Goal: Task Accomplishment & Management: Manage account settings

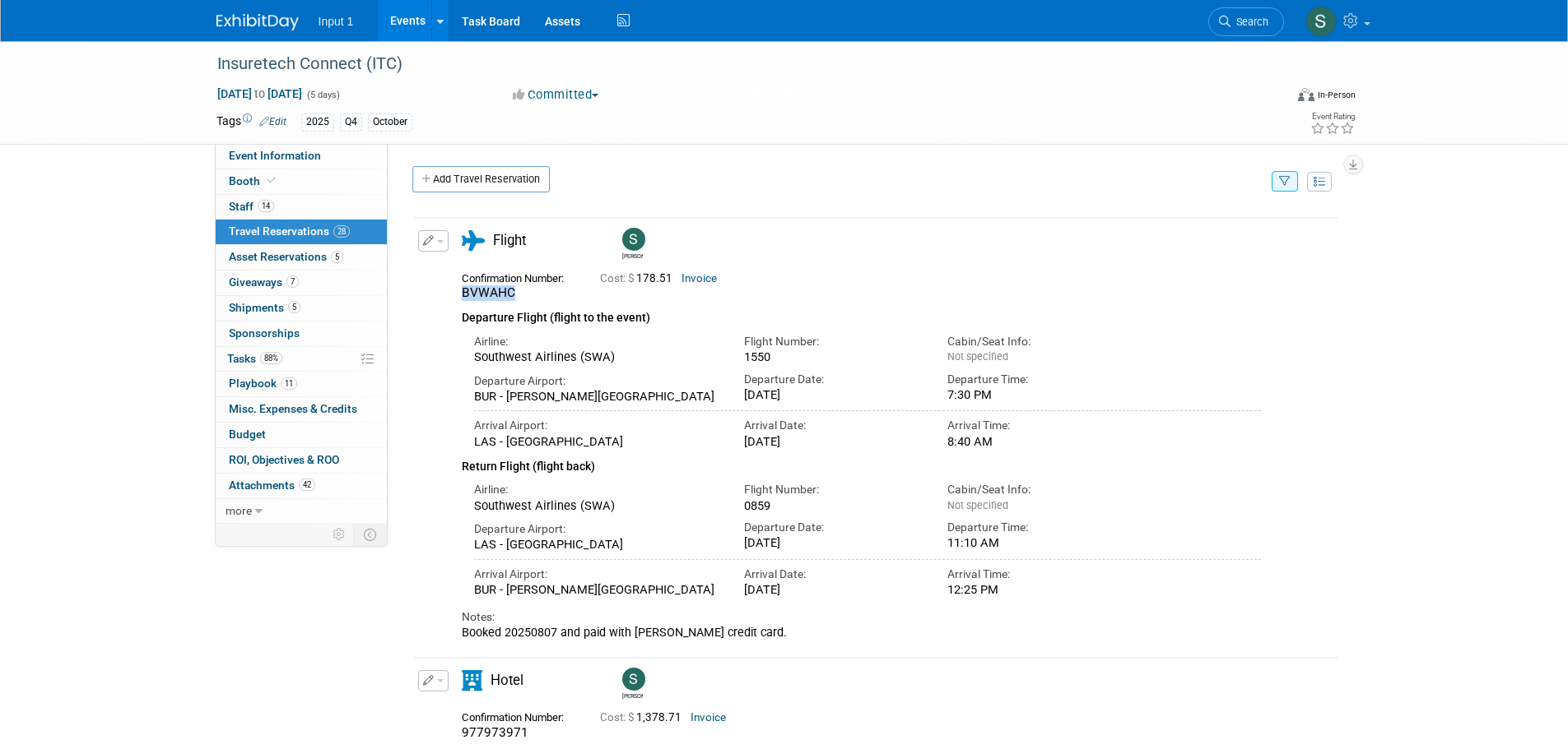
click at [443, 246] on button "button" at bounding box center [433, 241] width 31 height 21
click at [458, 272] on button "Edit Reservation" at bounding box center [488, 270] width 139 height 24
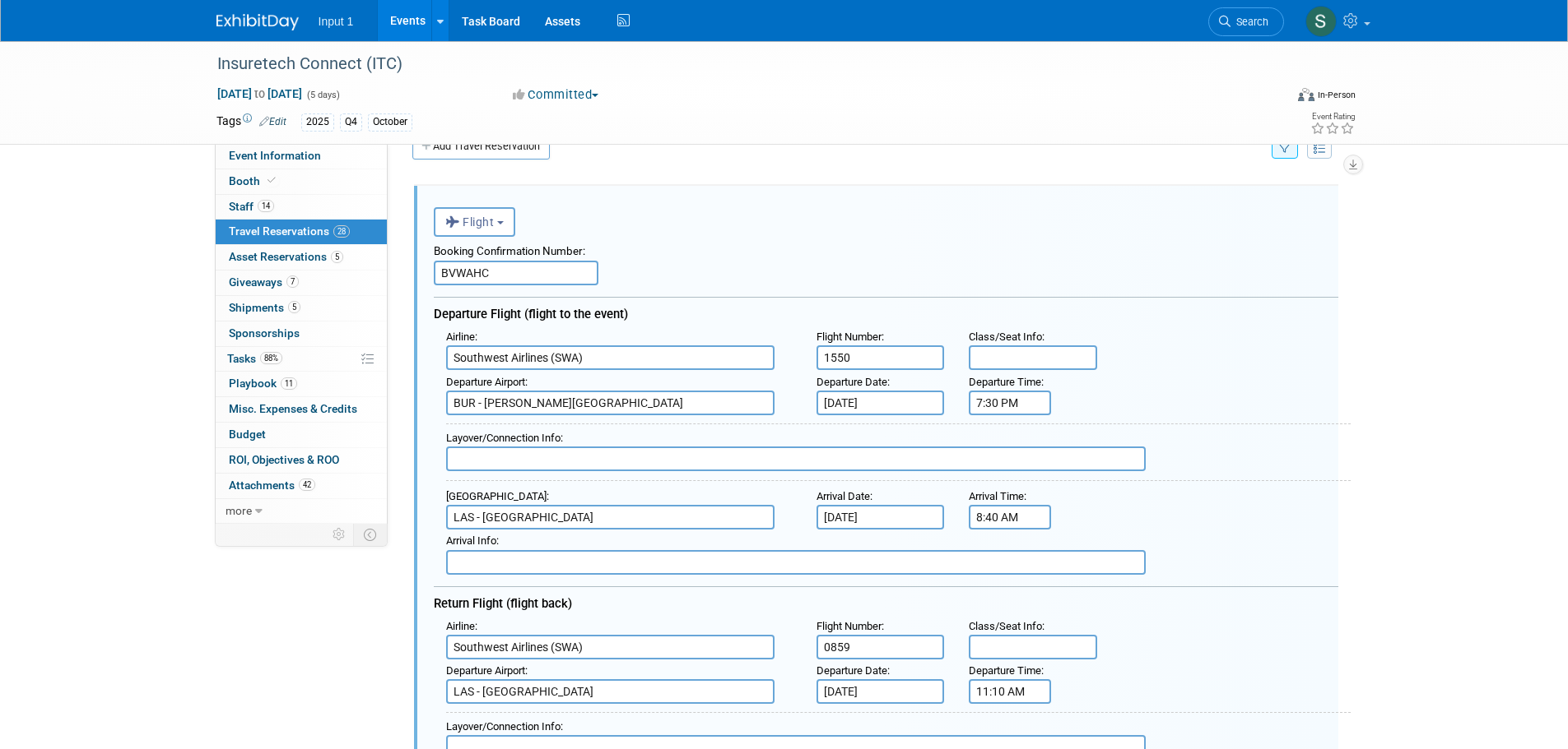
drag, startPoint x: 898, startPoint y: 389, endPoint x: 860, endPoint y: 378, distance: 39.6
click at [846, 391] on div "Departure Date :" at bounding box center [880, 382] width 128 height 17
drag, startPoint x: 852, startPoint y: 362, endPoint x: 738, endPoint y: 363, distance: 114.0
click at [753, 360] on div "Airline : Southwest Airlines (SWA) Flight Number : 1550 Class/Seat Info :" at bounding box center [892, 349] width 917 height 46
type input "3010"
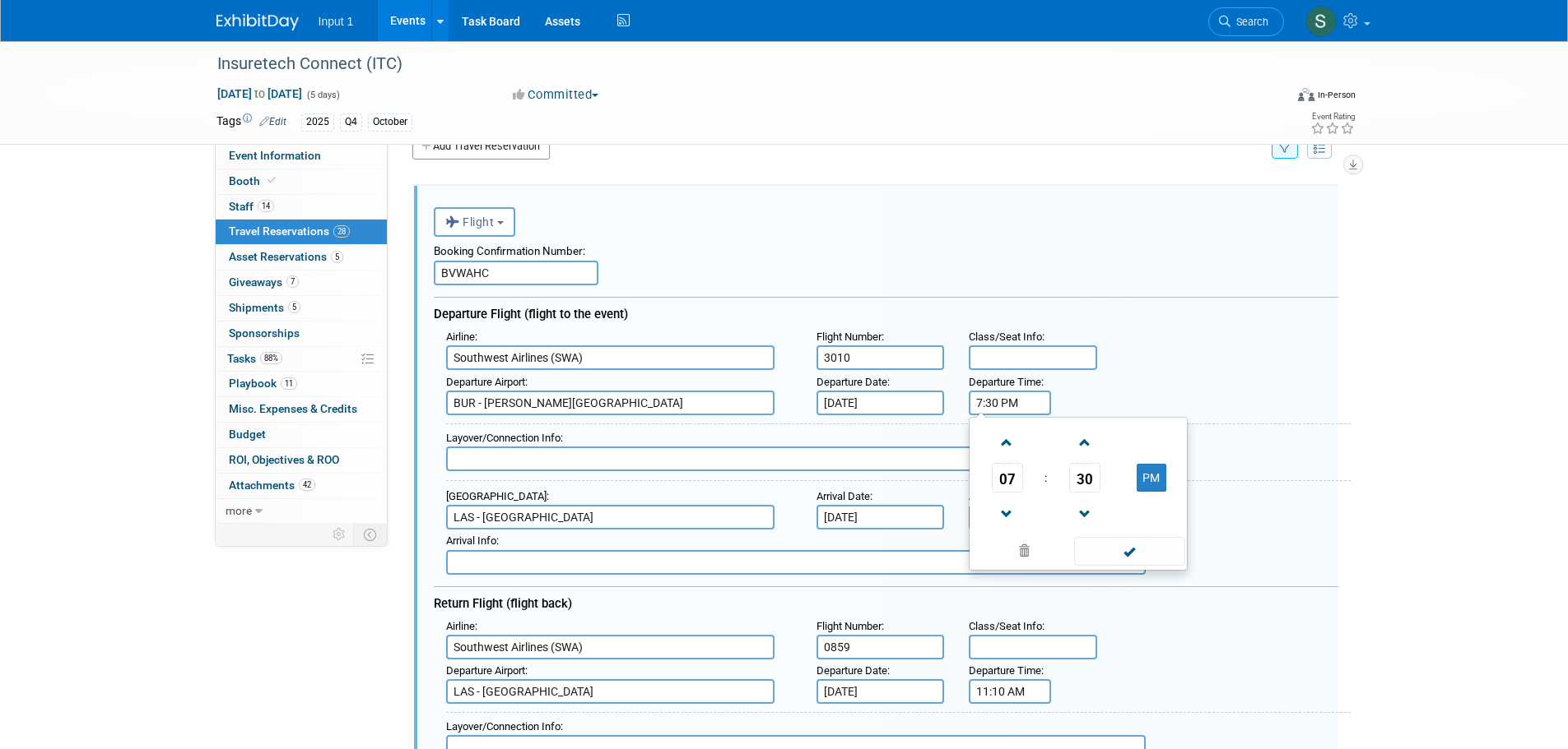
drag, startPoint x: 1020, startPoint y: 400, endPoint x: 961, endPoint y: 397, distance: 59.1
click at [962, 397] on div "Departure Time : 7:30 PM 07 : 30 PM 12 01 02 03 04 05 06 07 08 09 10 11 00 05 1…" at bounding box center [1007, 392] width 103 height 45
type input "2"
type input "1:15 PM"
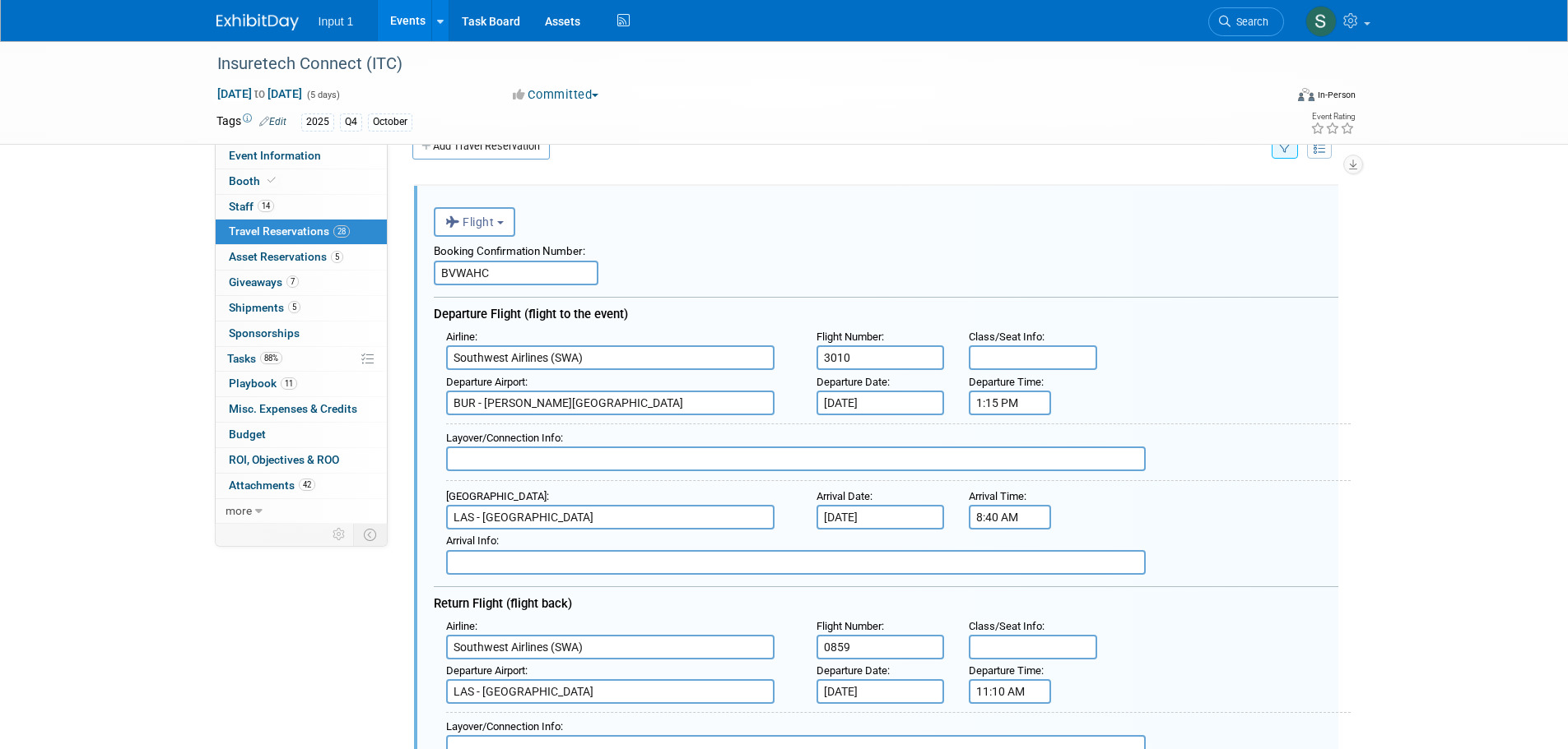
click at [1018, 530] on input "8:40 AM" at bounding box center [1010, 518] width 82 height 25
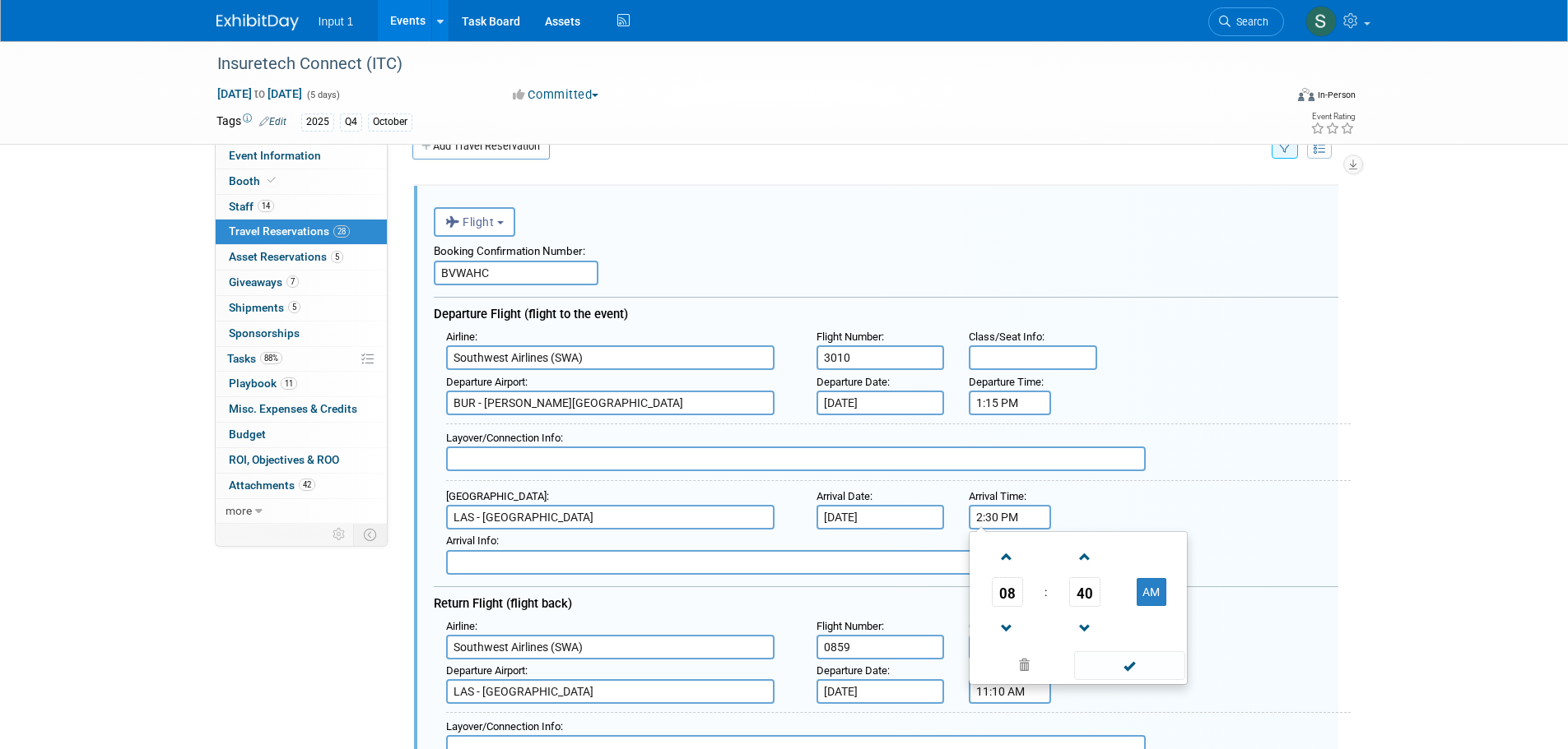
type input "2:30 PM"
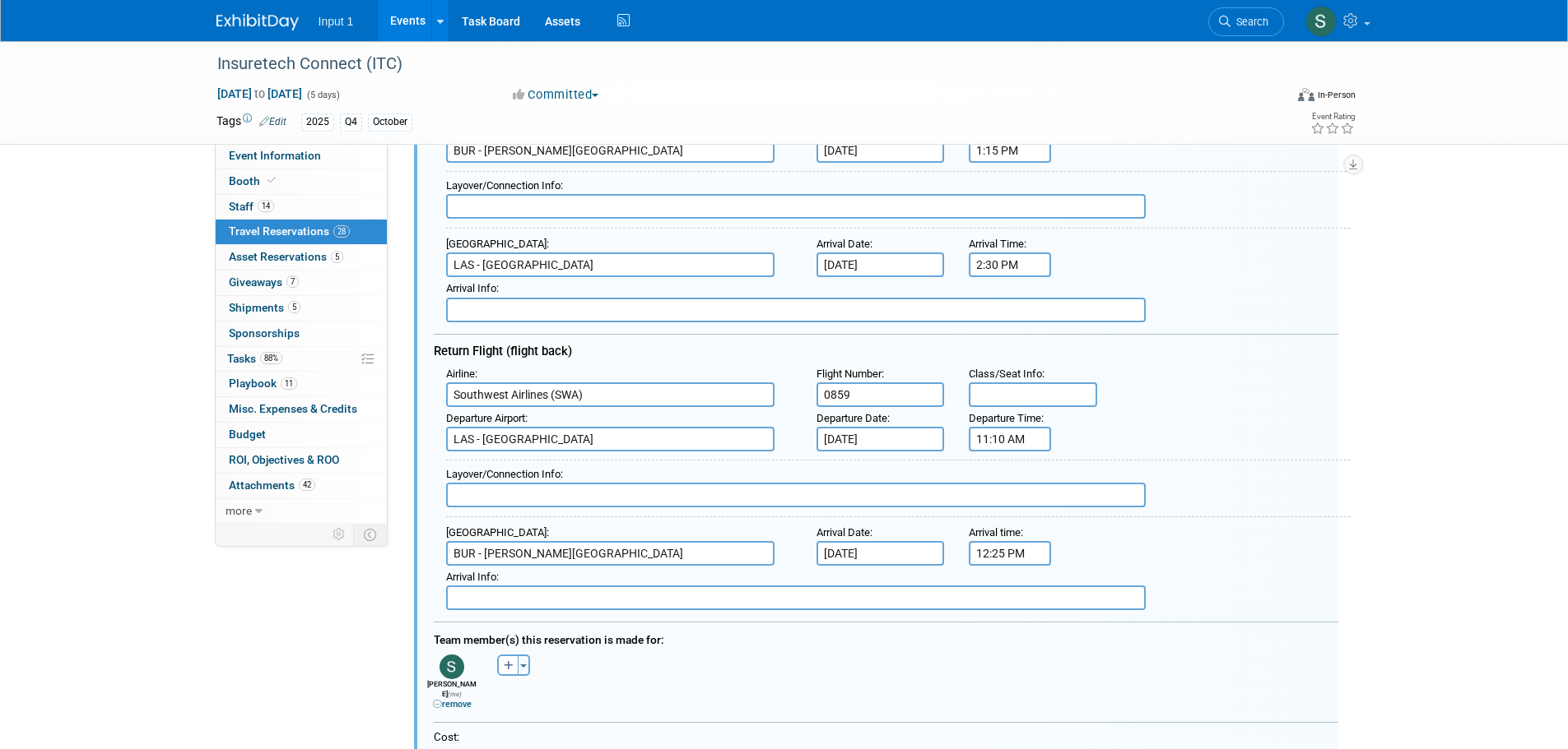
scroll to position [362, 0]
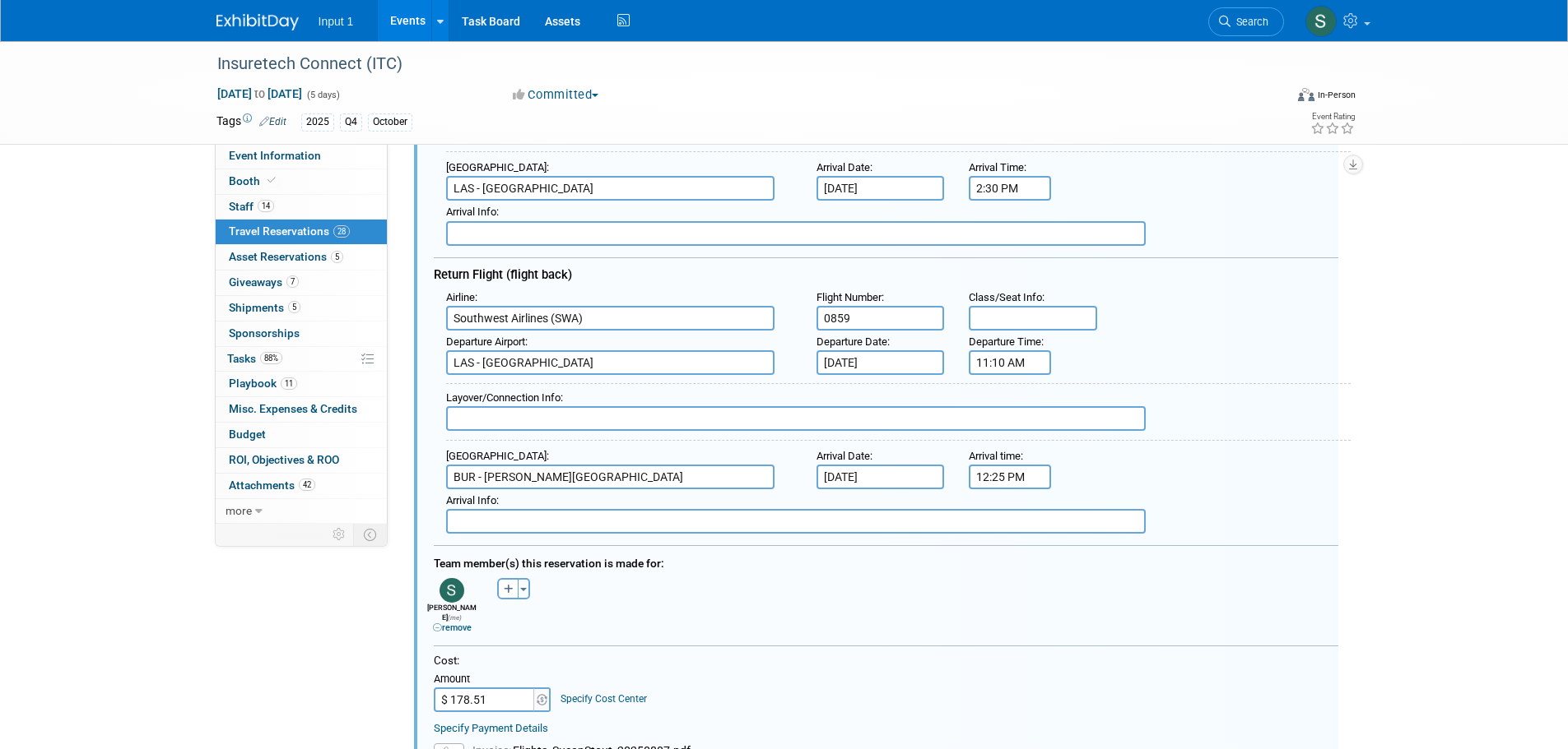
click at [1244, 408] on div "Layover/Connection Info :" at bounding box center [898, 413] width 905 height 58
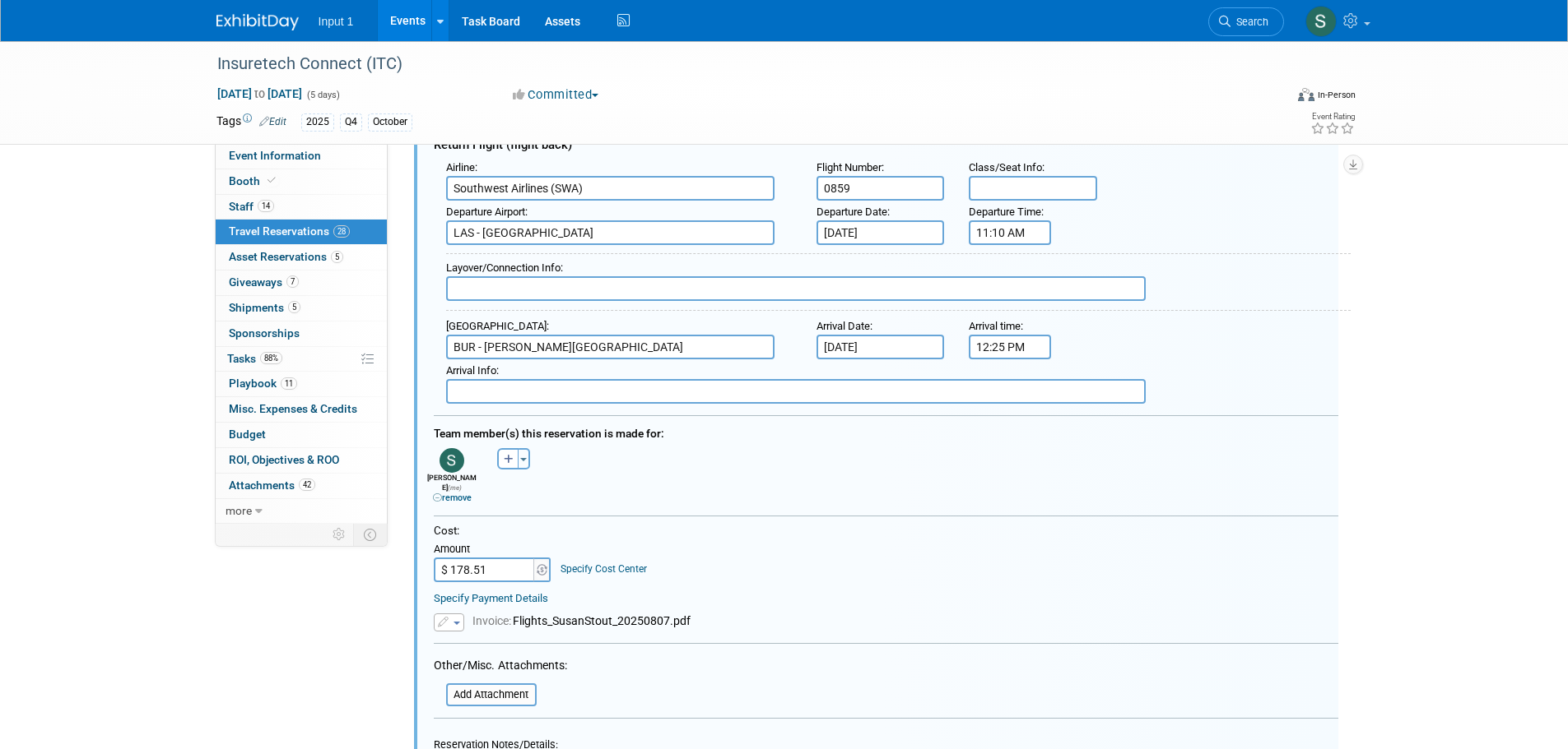
scroll to position [691, 0]
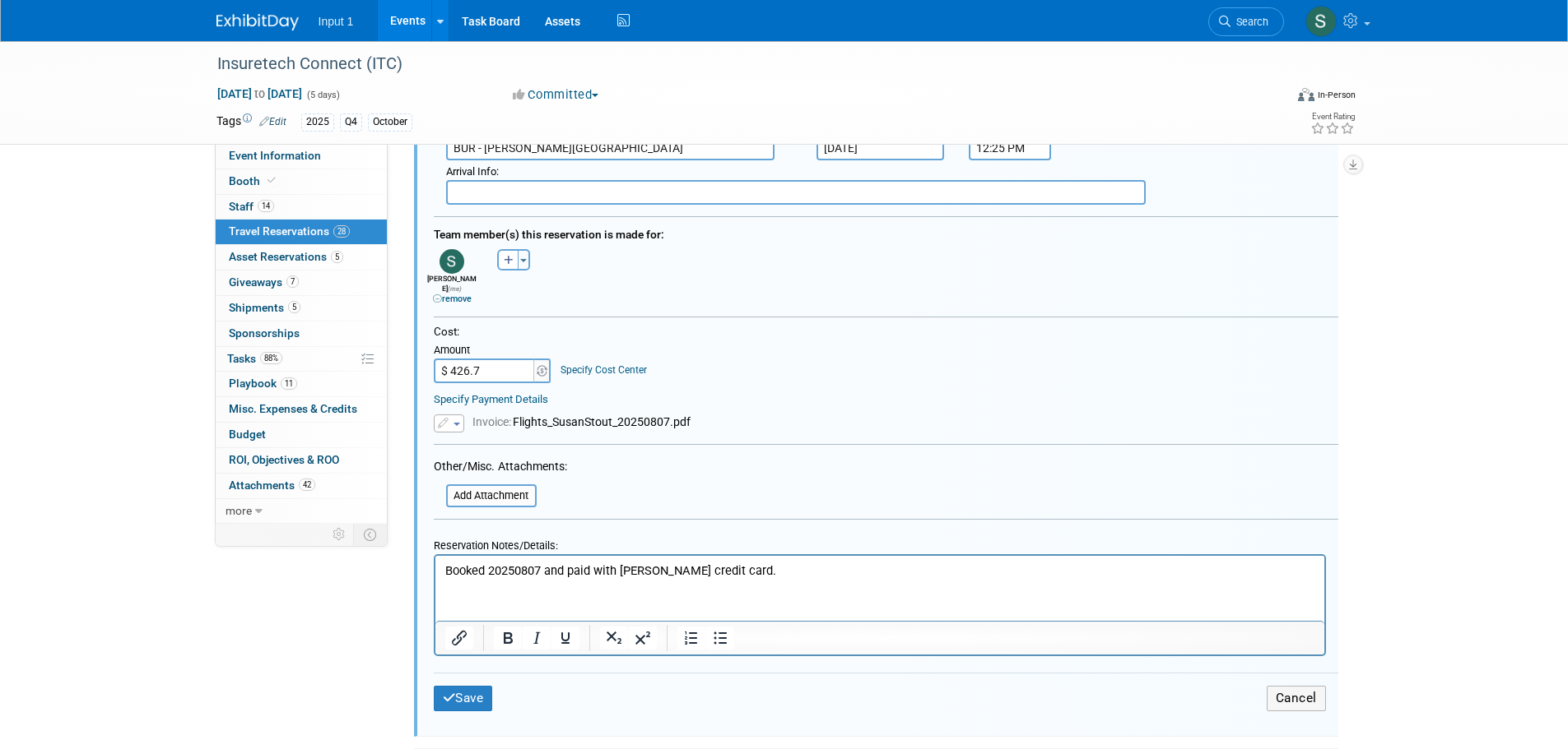
type input "$ 426.74"
click at [762, 569] on p "Booked 20250807 and paid with [PERSON_NAME] credit card." at bounding box center [879, 570] width 869 height 18
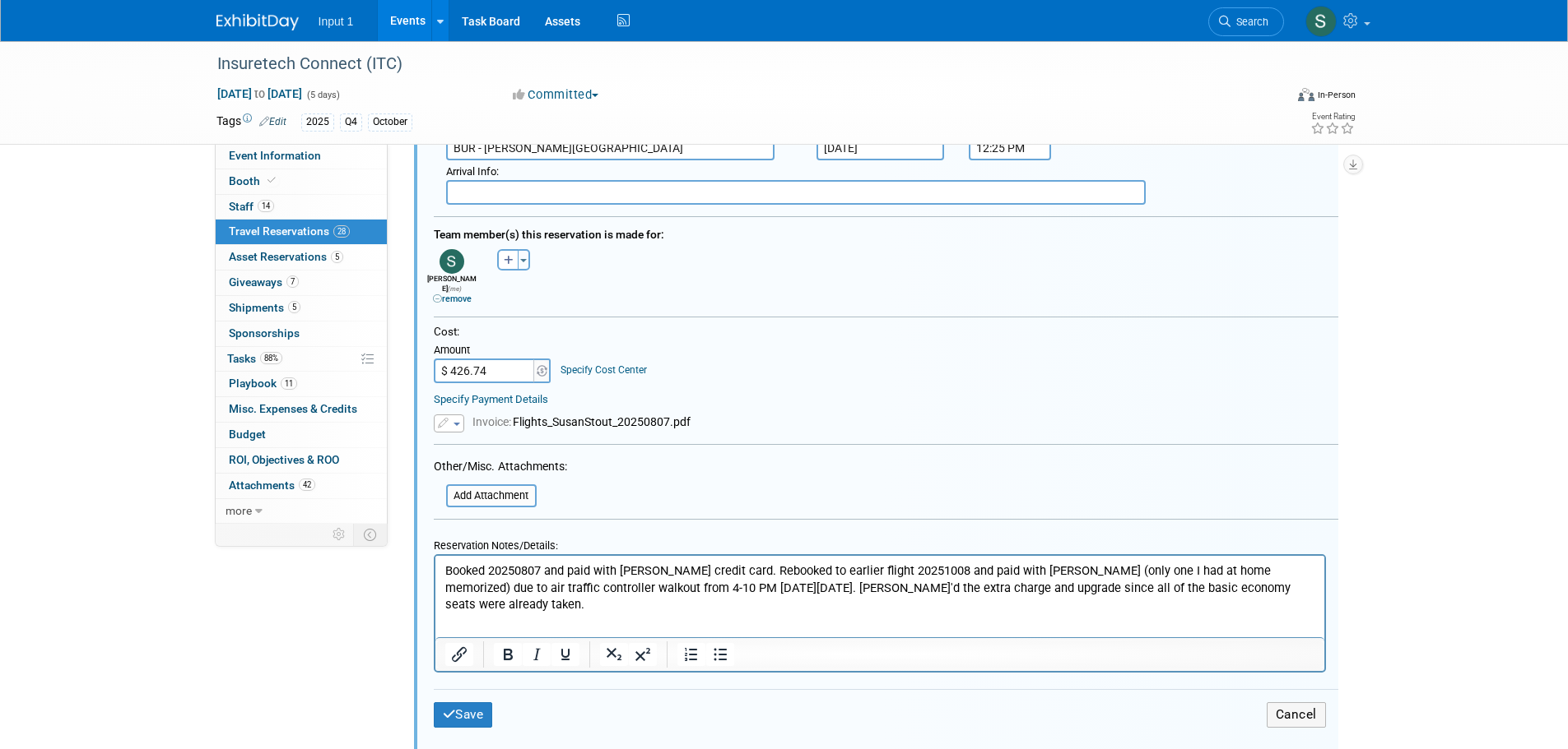
click at [865, 582] on p "Booked 20250807 and paid with [PERSON_NAME] credit card. Rebooked to earlier fl…" at bounding box center [879, 587] width 869 height 51
click at [860, 583] on p "Booked 20250807 and paid with [PERSON_NAME] credit card. Rebooked to earlier fl…" at bounding box center [879, 587] width 869 height 51
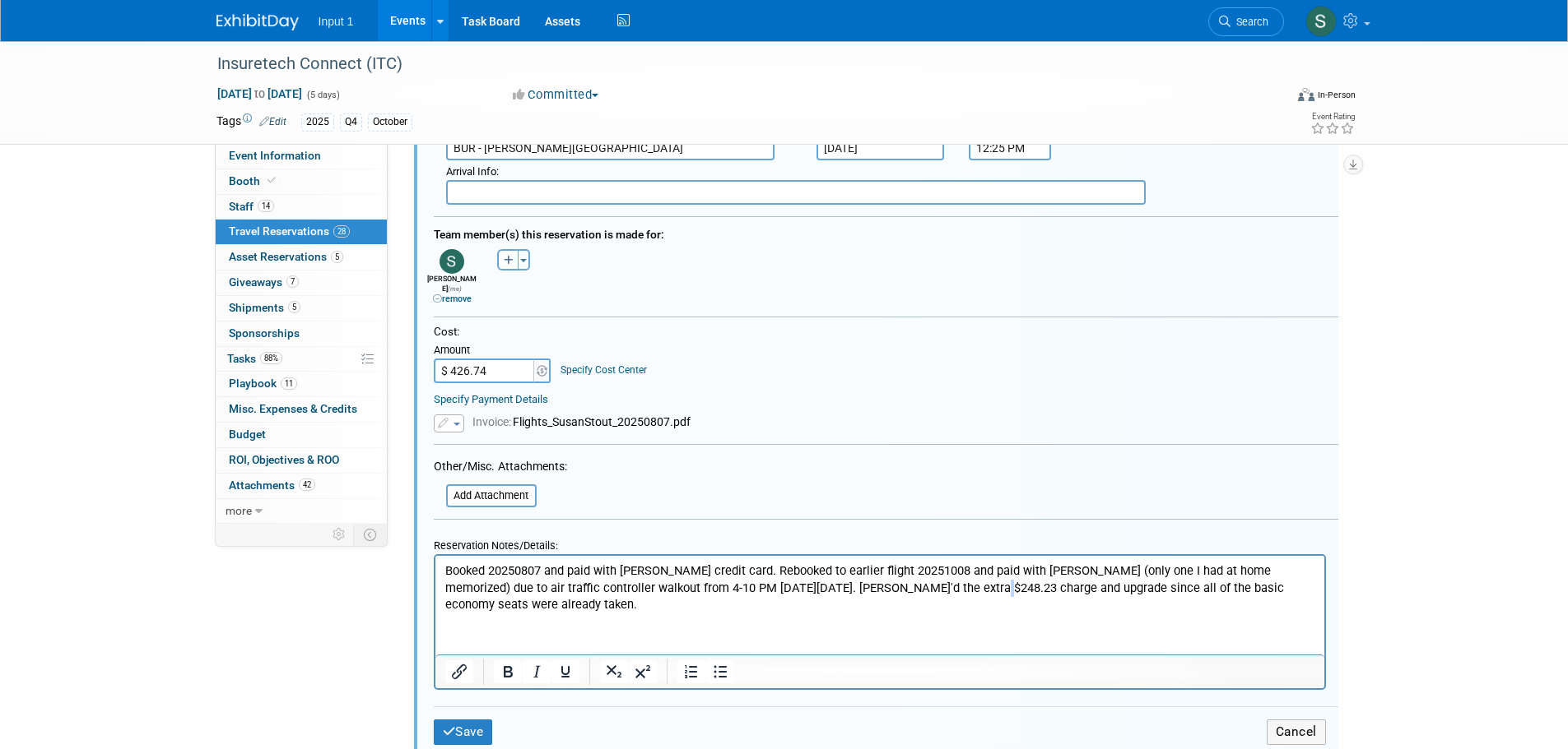
click at [946, 590] on p "Booked 20250807 and paid with [PERSON_NAME] credit card. Rebooked to earlier fl…" at bounding box center [879, 587] width 869 height 51
click at [903, 565] on p "Booked 20250807 and paid with [PERSON_NAME] credit card. Rebooked to earlier fl…" at bounding box center [879, 587] width 869 height 51
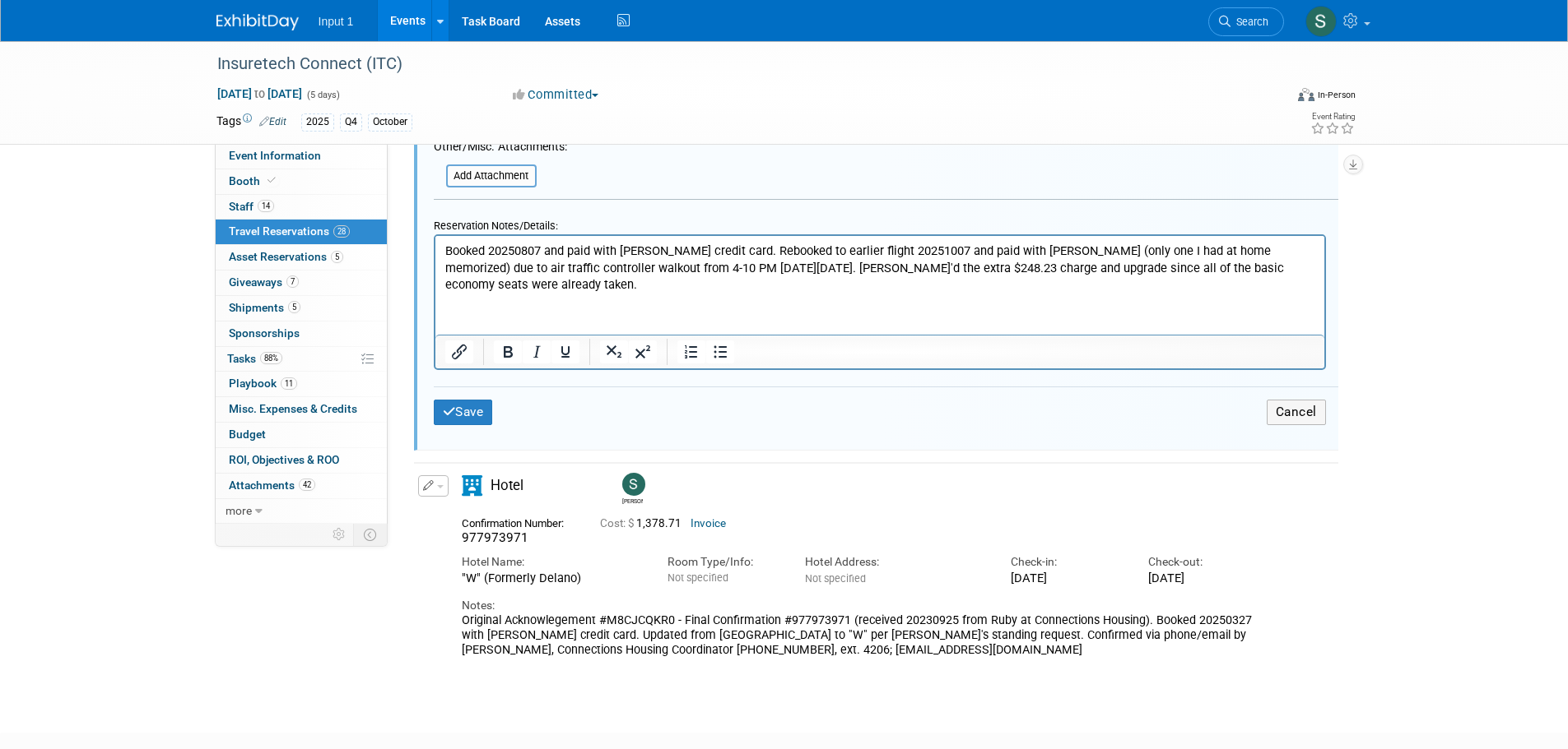
scroll to position [1020, 0]
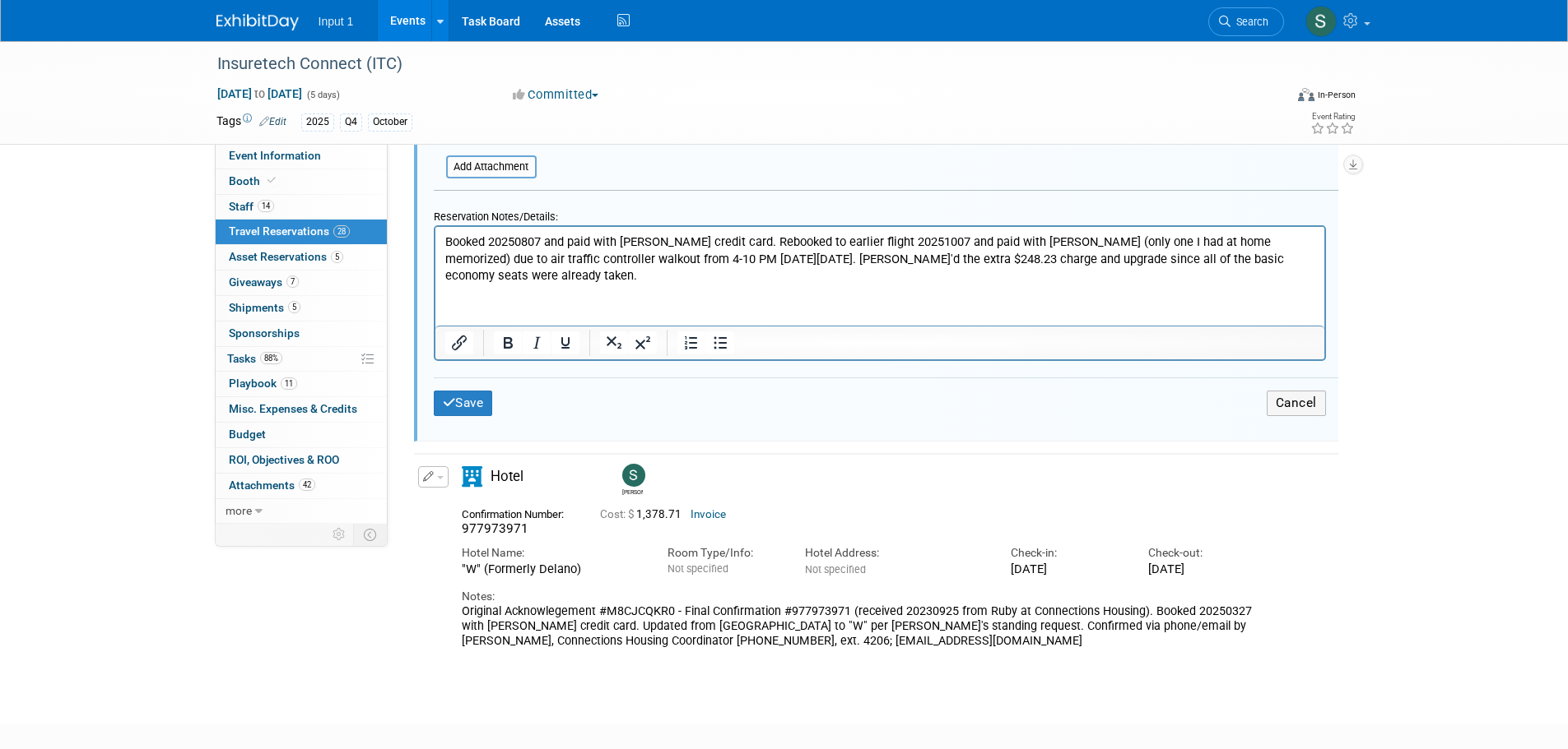
click at [515, 275] on p "Booked 20250807 and paid with [PERSON_NAME] credit card. Rebooked to earlier fl…" at bounding box center [879, 258] width 869 height 51
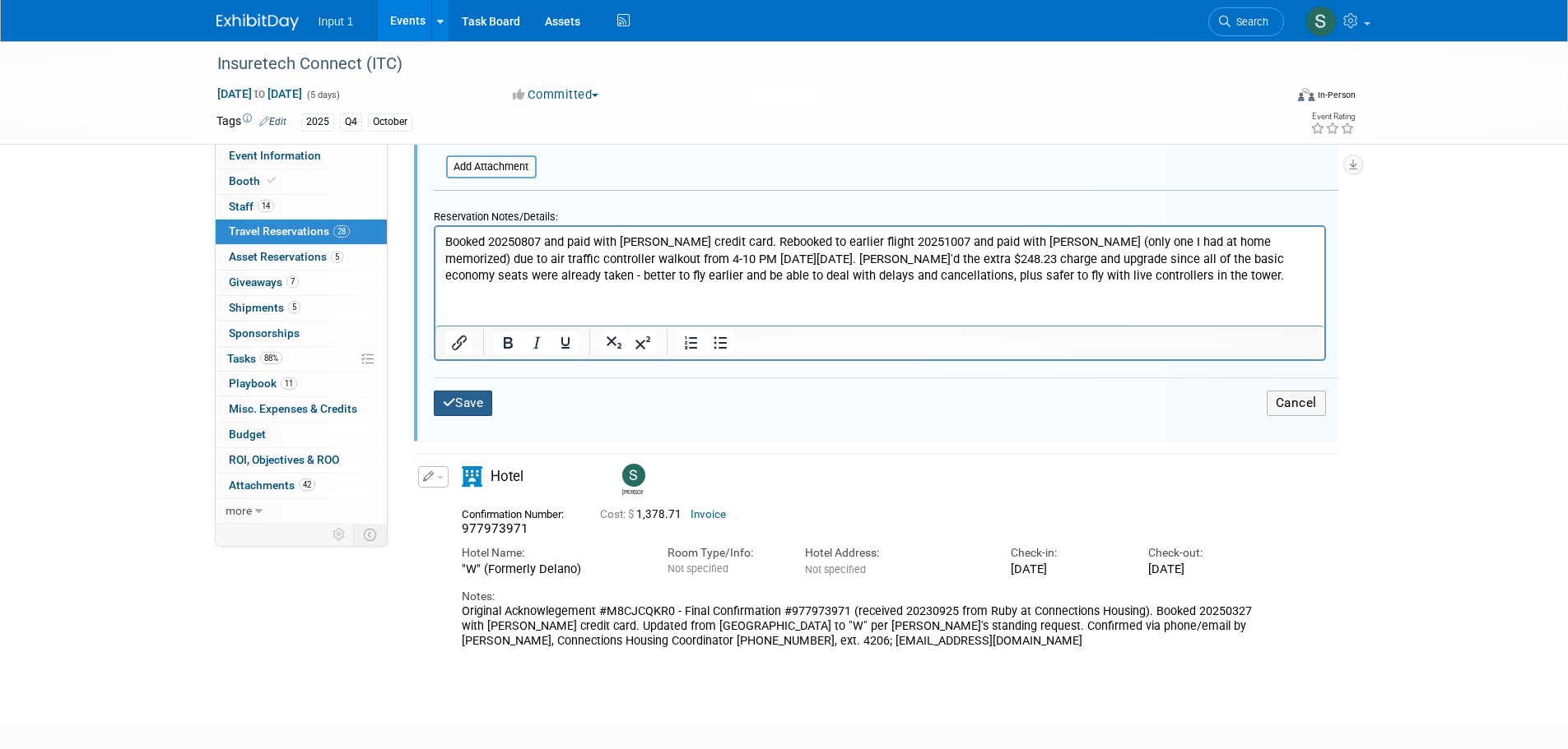
click at [468, 391] on button "Save" at bounding box center [464, 403] width 60 height 25
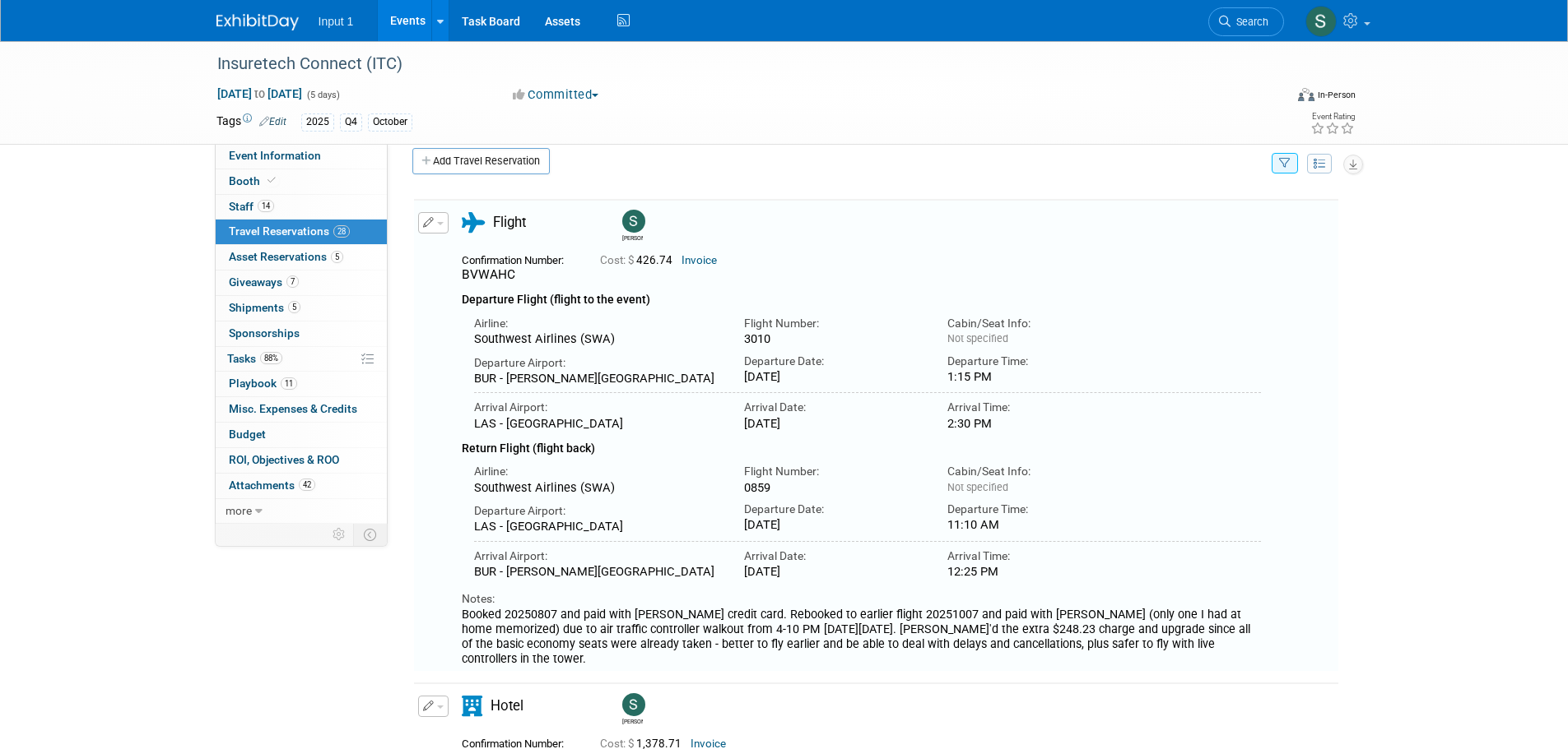
scroll to position [33, 0]
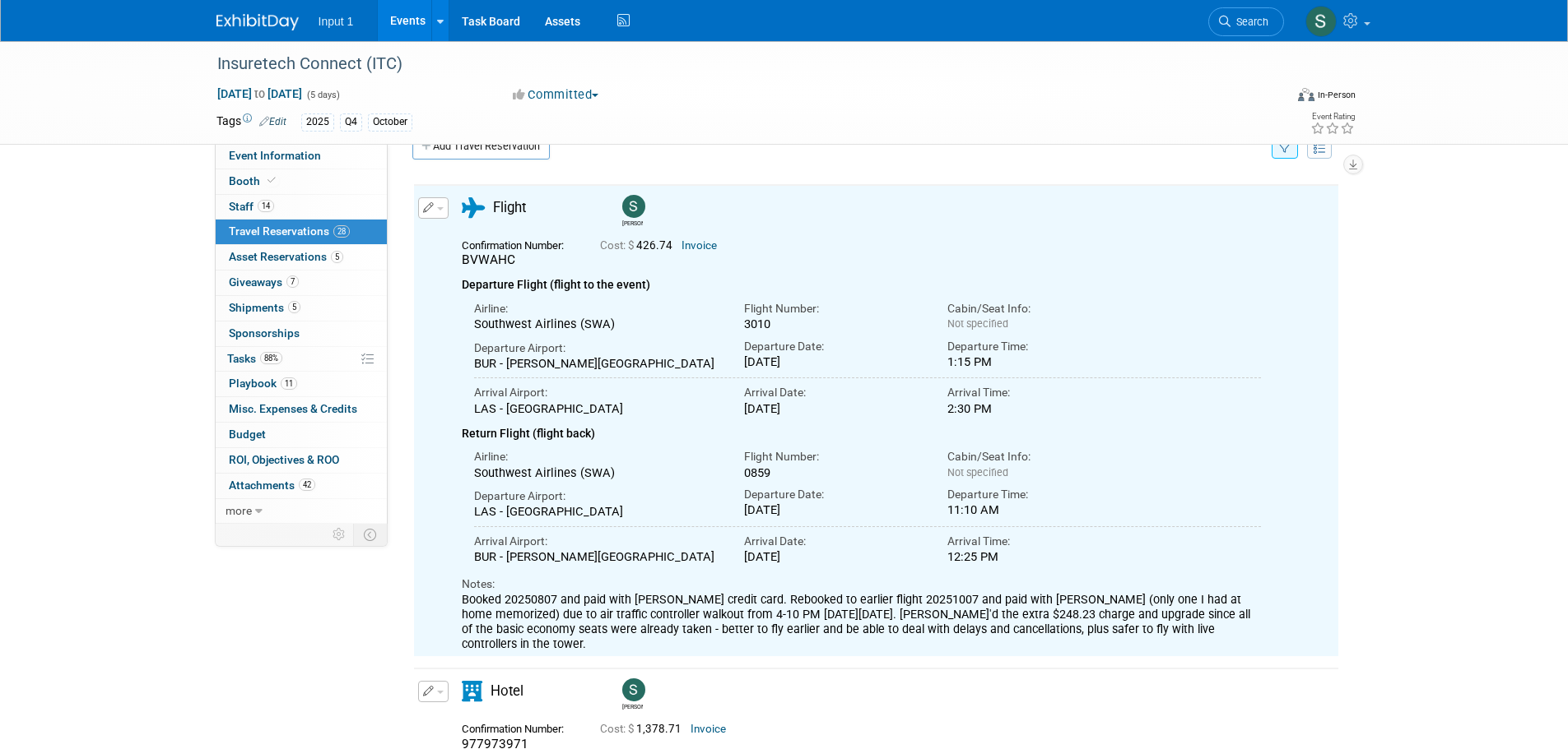
click at [1286, 156] on button "button" at bounding box center [1285, 148] width 26 height 20
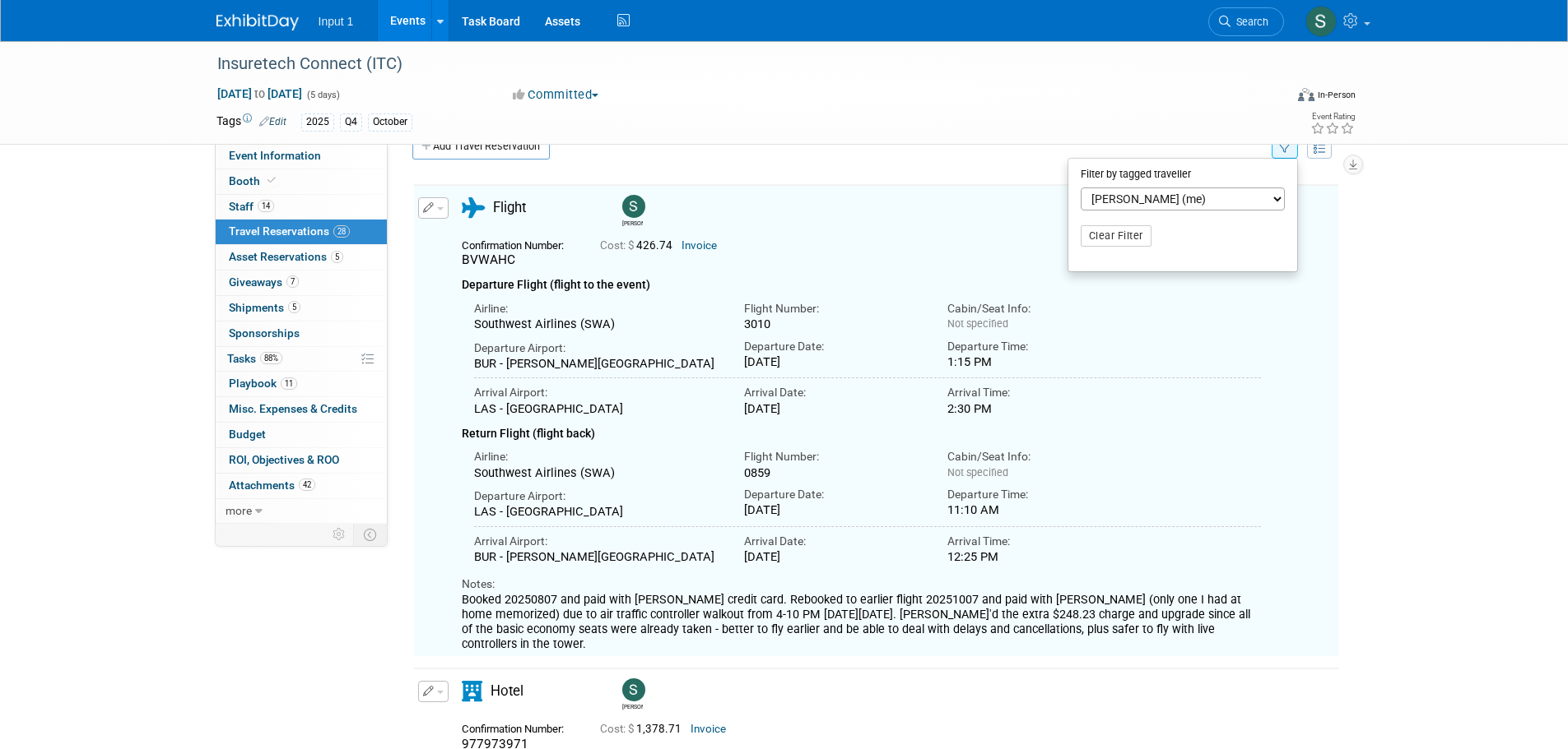
click at [1147, 209] on select "-- Select Traveler -- All reservation with no one tagged [PERSON_NAME] [PERSON_…" at bounding box center [1182, 199] width 204 height 23
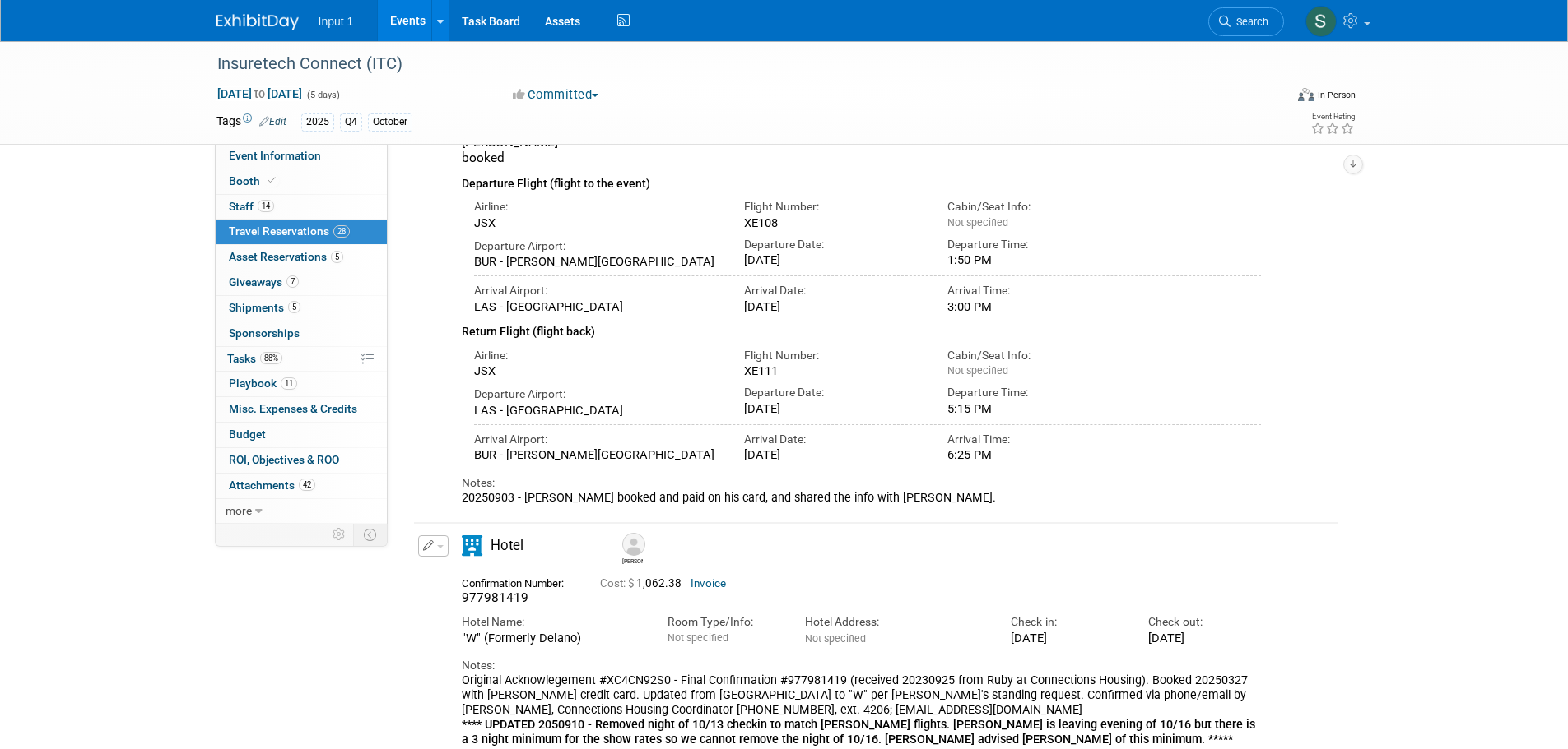
scroll to position [354, 0]
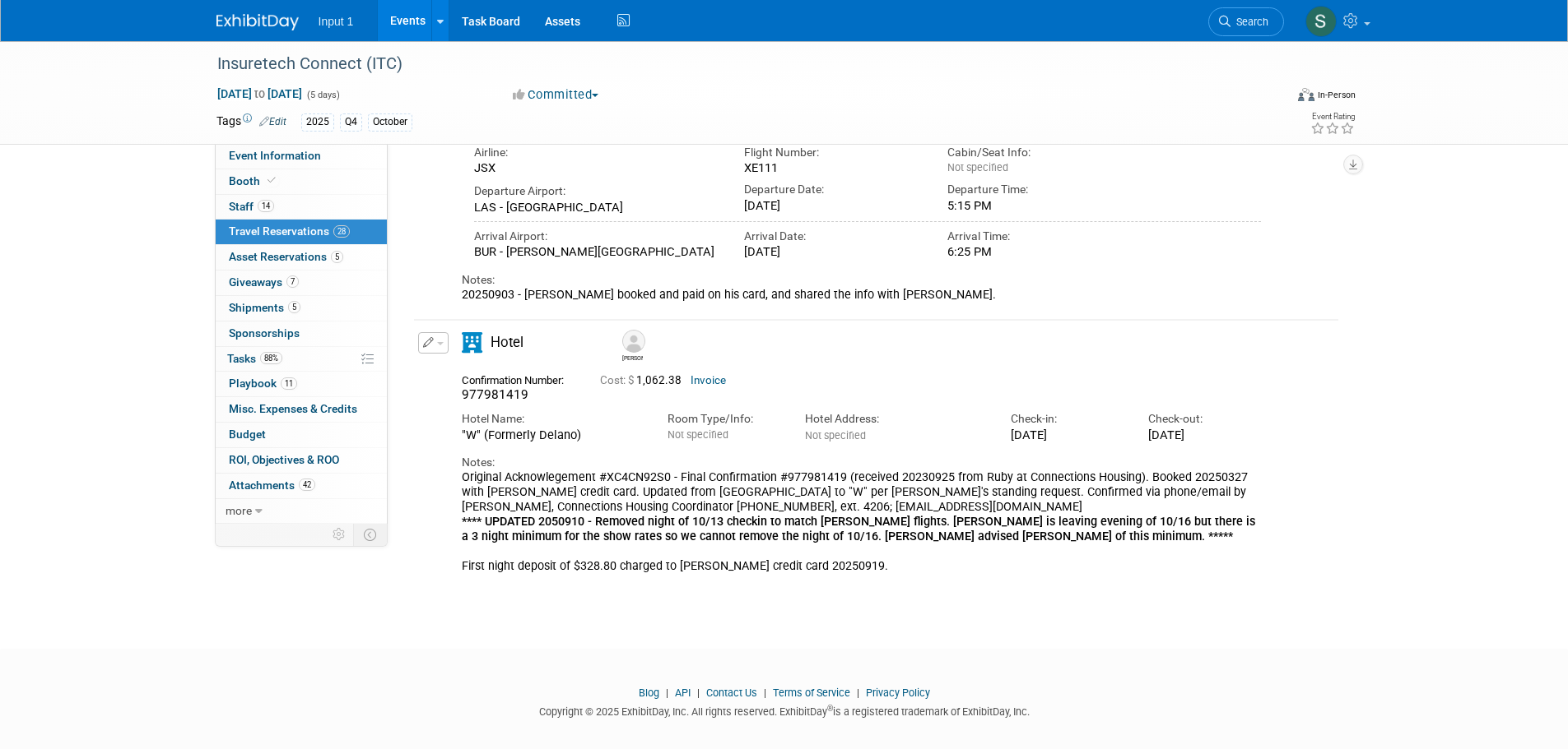
click at [1045, 568] on div "Delete Reservation [PERSON_NAME] 977981419 Cost: $ 1,062.38 Invoice Hotel Name:" at bounding box center [876, 449] width 927 height 272
click at [843, 542] on div "Original Acknowlegement #XC4CN92S0 - Final Confirmation #977981419 (received 20…" at bounding box center [862, 521] width 800 height 102
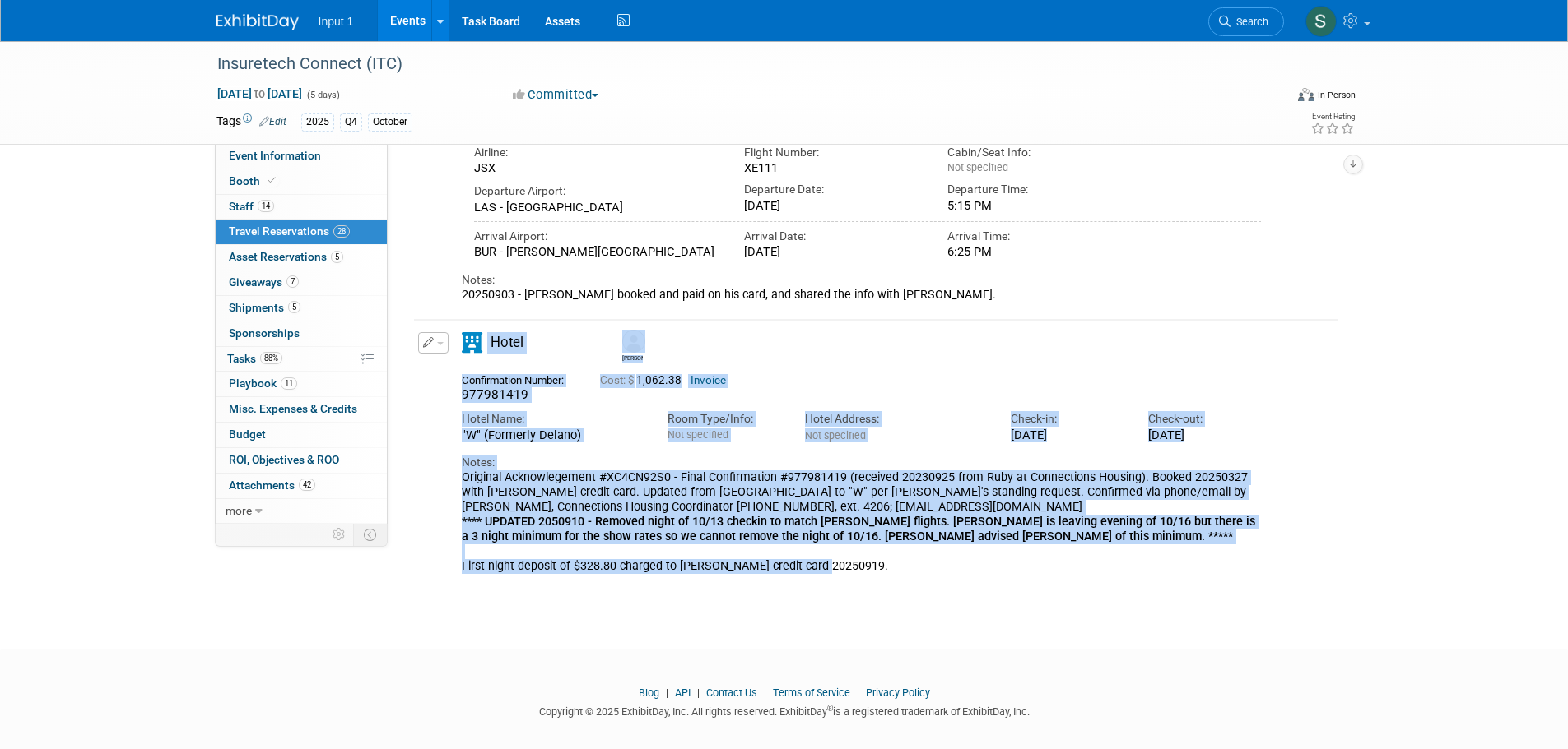
drag, startPoint x: 844, startPoint y: 553, endPoint x: 410, endPoint y: 457, distance: 444.5
click at [410, 457] on div "Delete Reservation [PERSON_NAME]" at bounding box center [876, 216] width 952 height 738
click at [869, 561] on td "Delete Reservation [PERSON_NAME] 977981419 Cost: $ 1,062.38" at bounding box center [863, 449] width 899 height 259
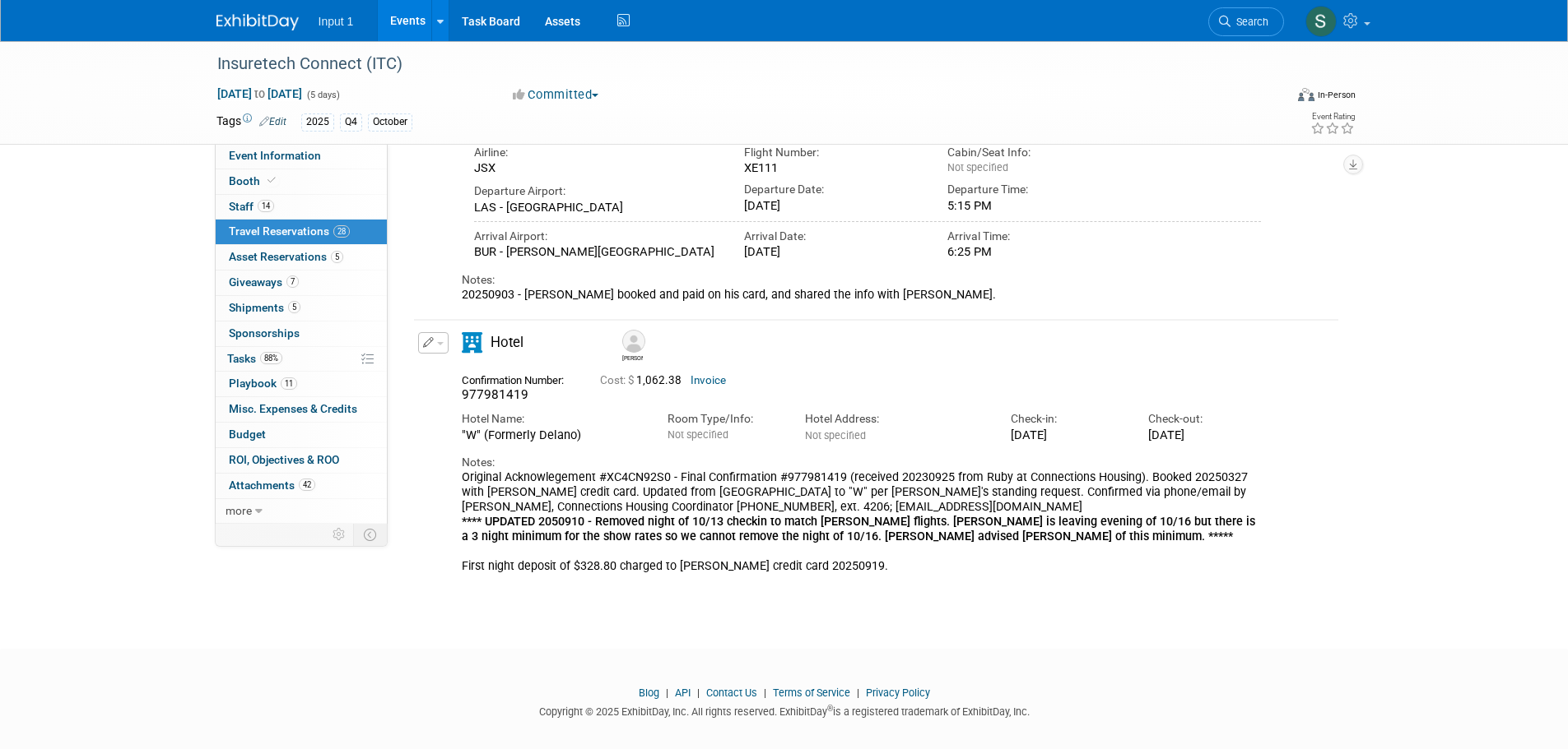
click at [445, 333] on button "button" at bounding box center [433, 343] width 31 height 21
click at [443, 360] on button "Edit Reservation" at bounding box center [488, 371] width 139 height 24
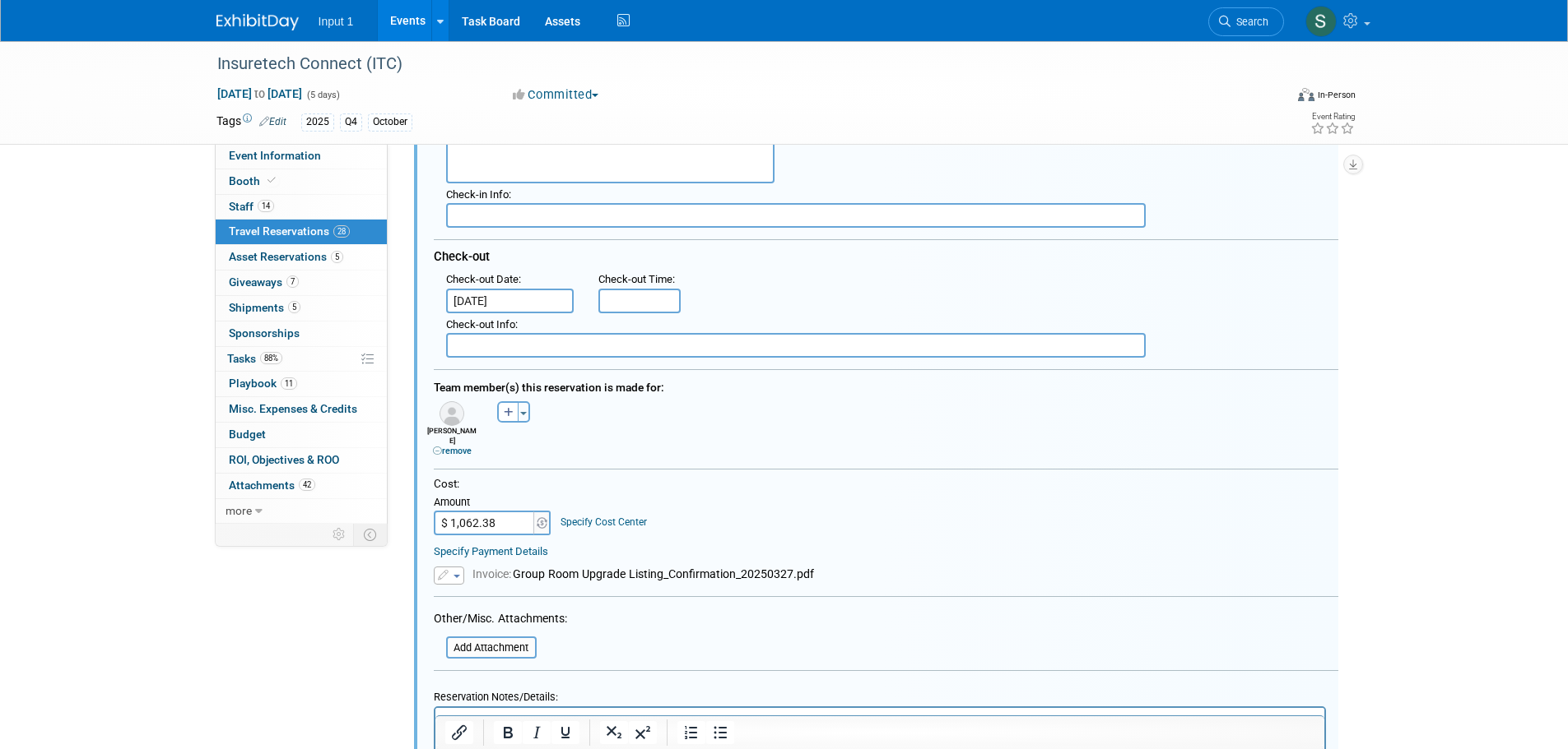
scroll to position [802, 0]
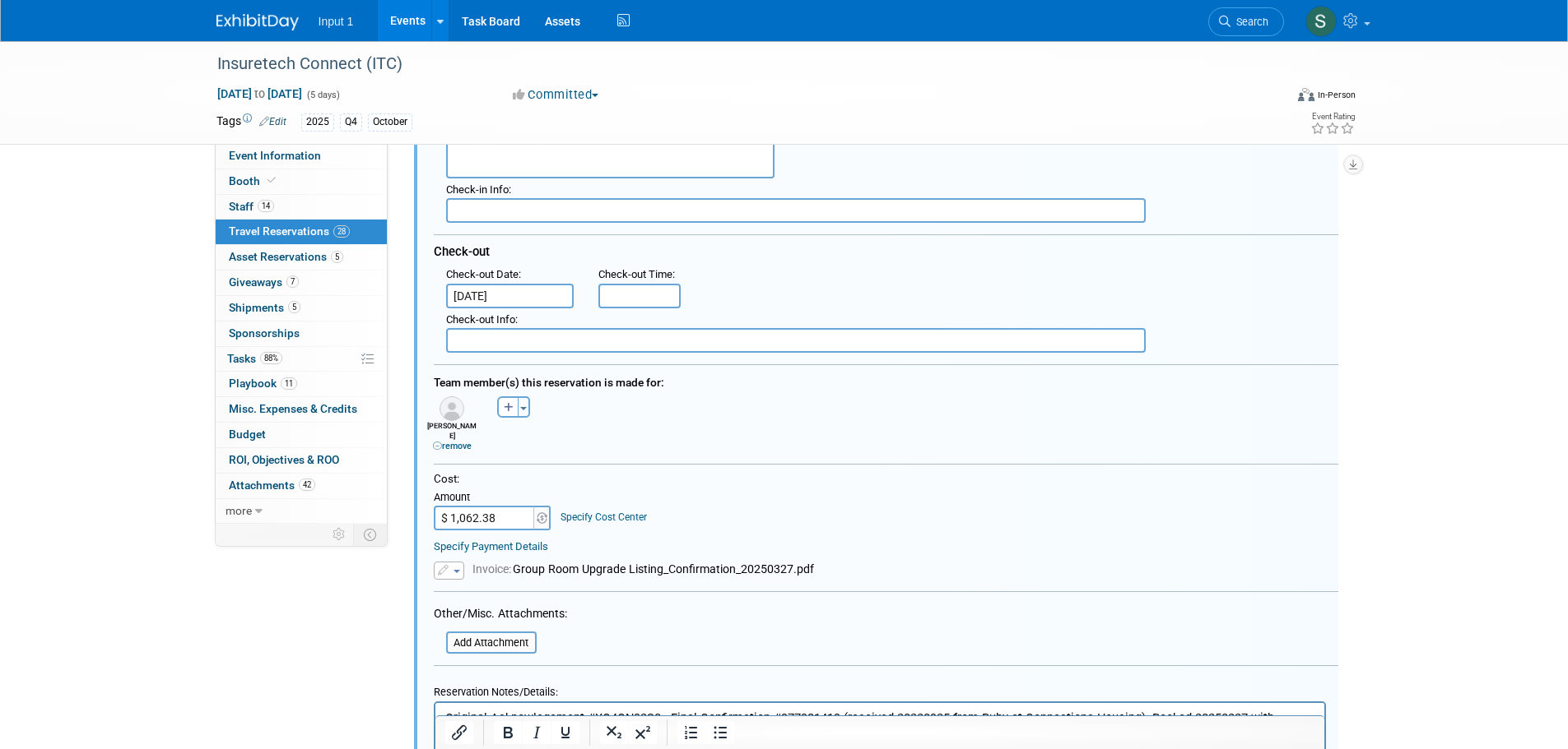
click at [478, 505] on input "$ 1,062.38" at bounding box center [485, 518] width 103 height 25
drag, startPoint x: 461, startPoint y: 492, endPoint x: 472, endPoint y: 494, distance: 11.2
click at [472, 505] on input "$ 1,062.38" at bounding box center [485, 518] width 103 height 25
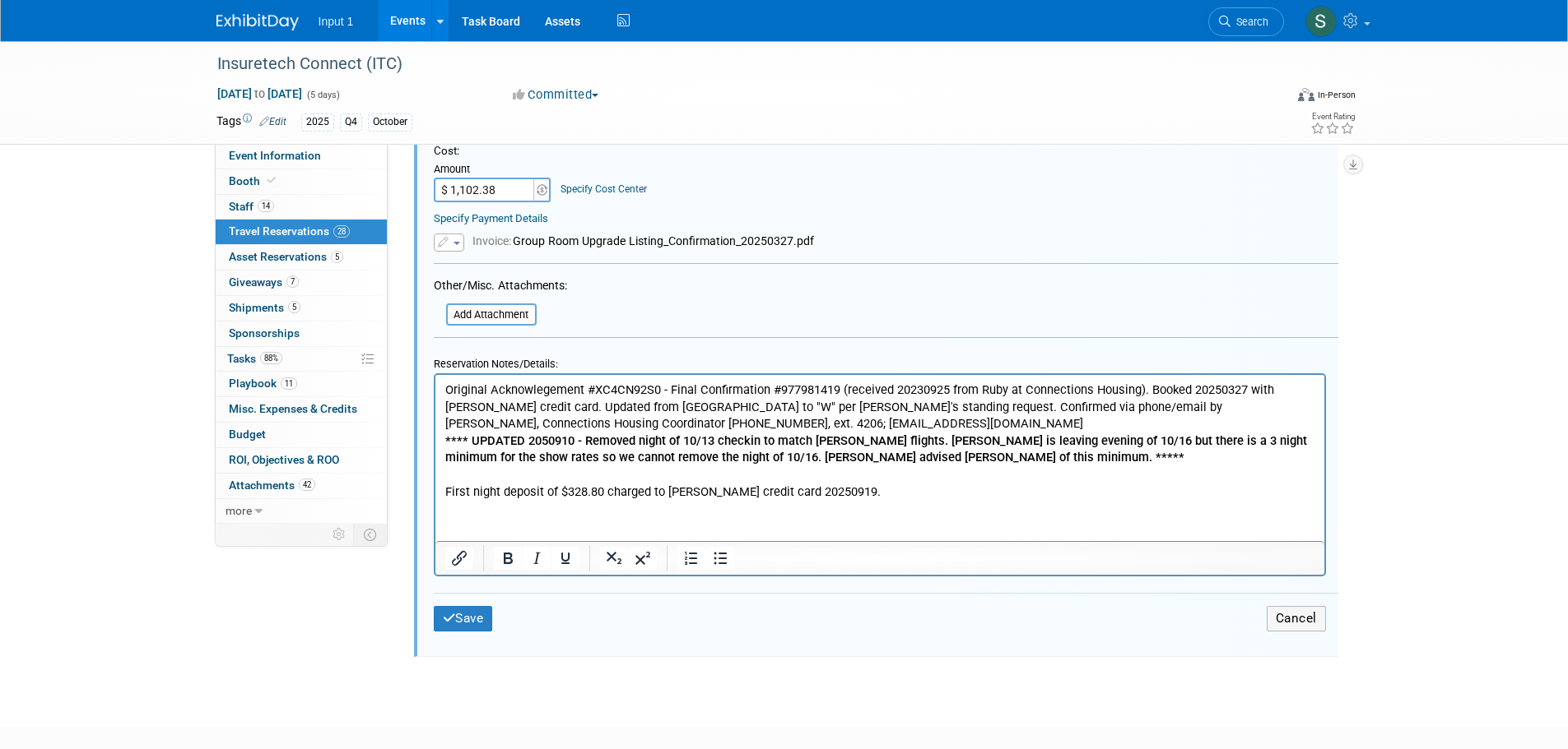
scroll to position [1131, 0]
type input "$ 1,102.38"
click at [861, 491] on p "Original Acknowlegement #XC4CN92S0 - Final Confirmation #977981419 (received 20…" at bounding box center [879, 439] width 869 height 118
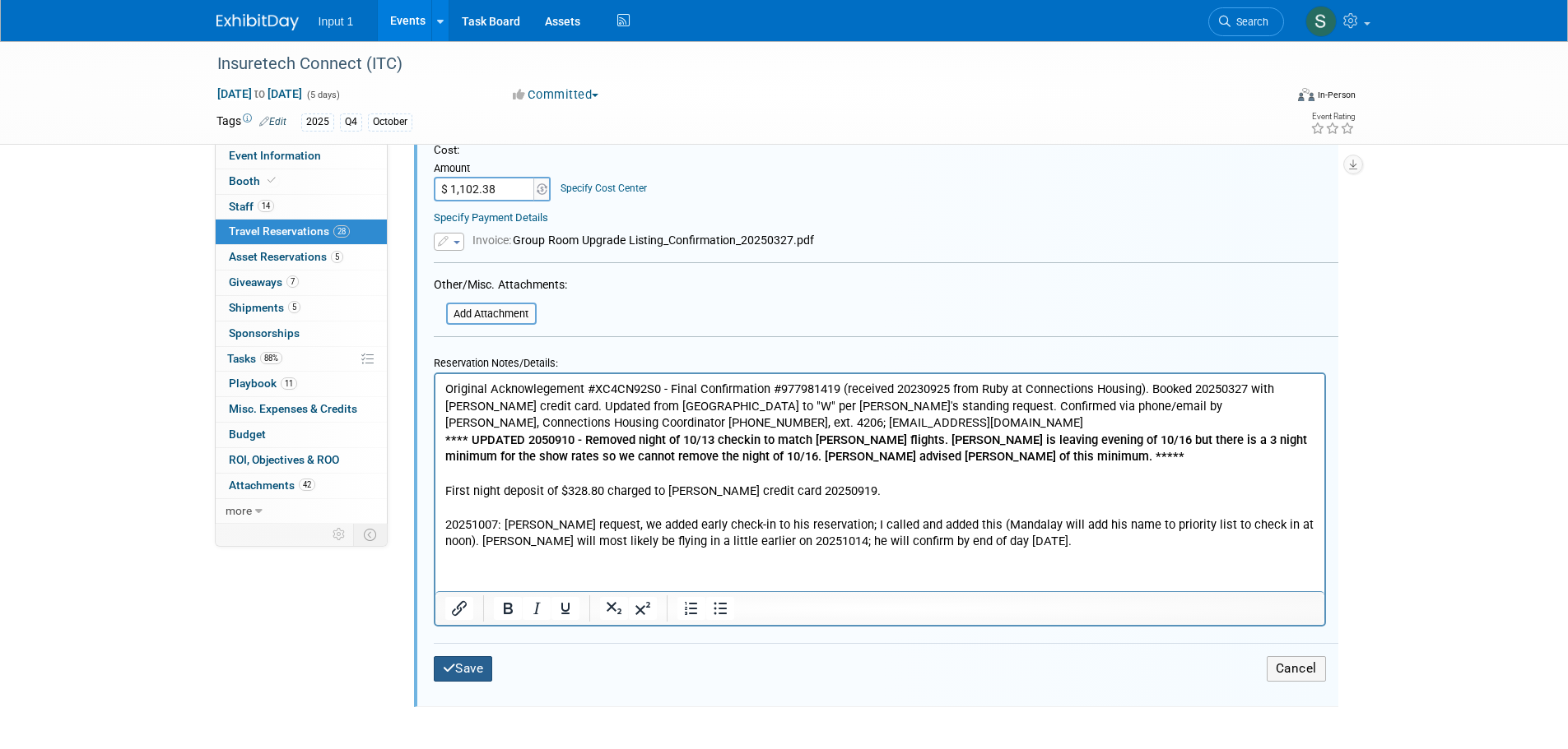
click at [468, 656] on button "Save" at bounding box center [464, 668] width 60 height 25
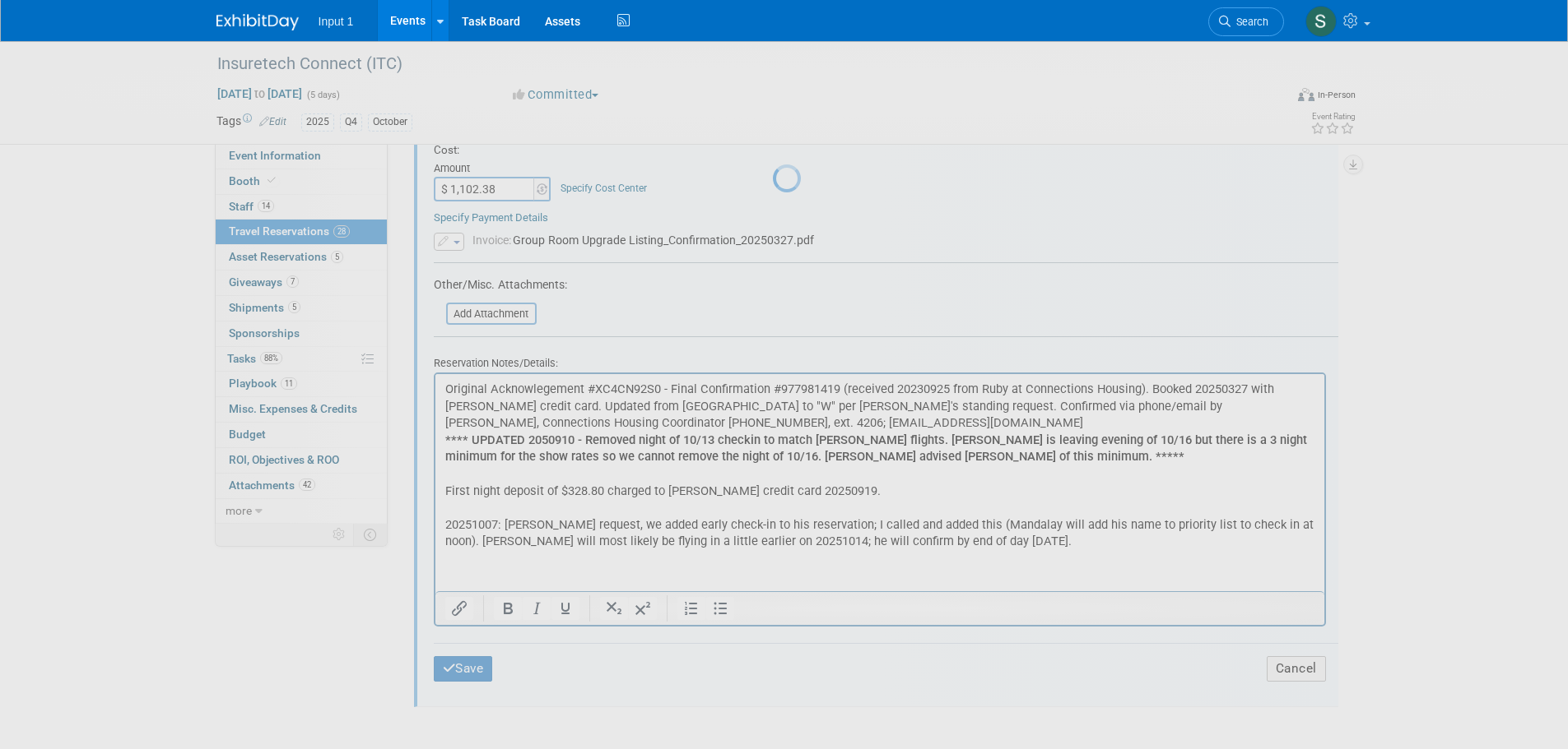
scroll to position [398, 0]
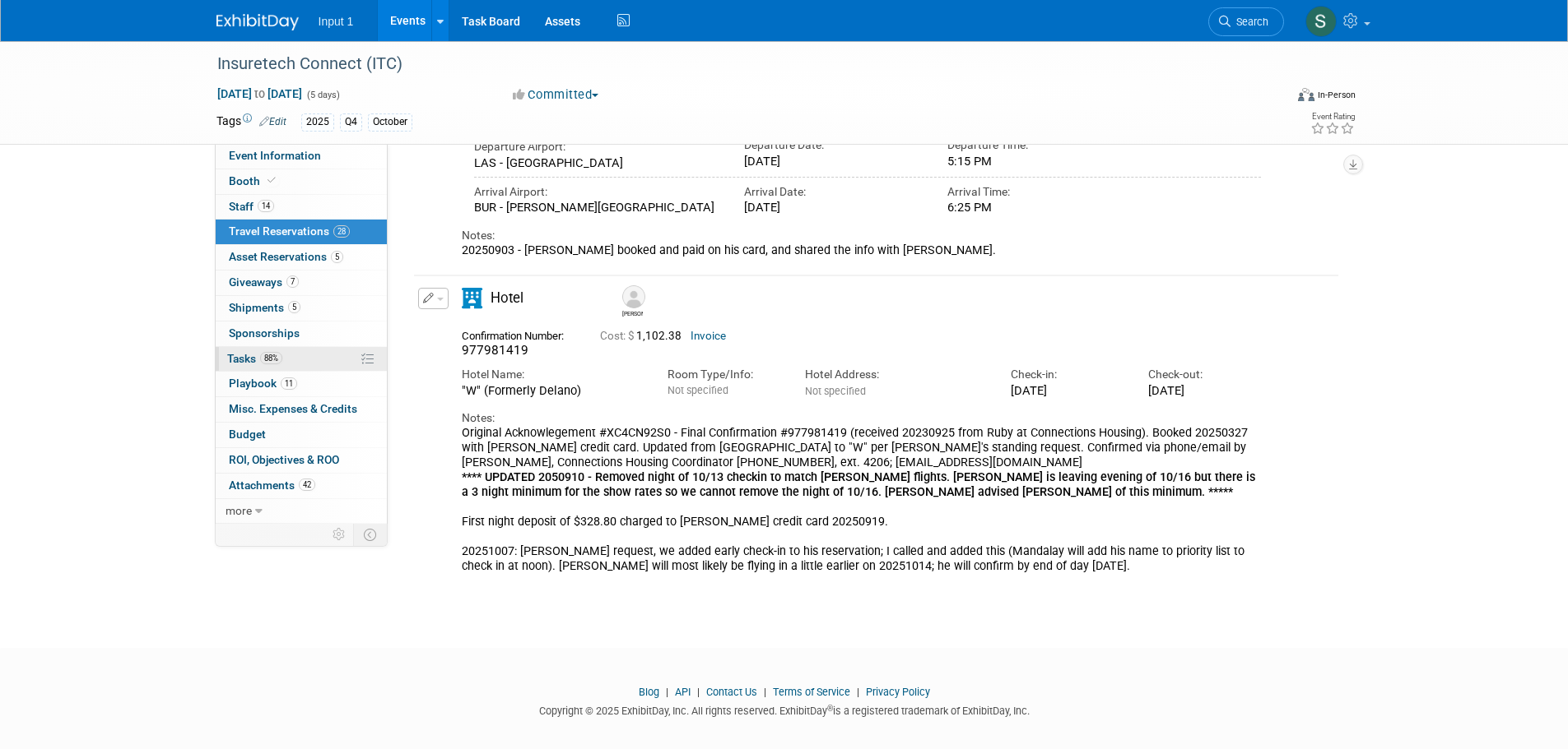
click at [250, 362] on span "Tasks 88%" at bounding box center [254, 358] width 55 height 13
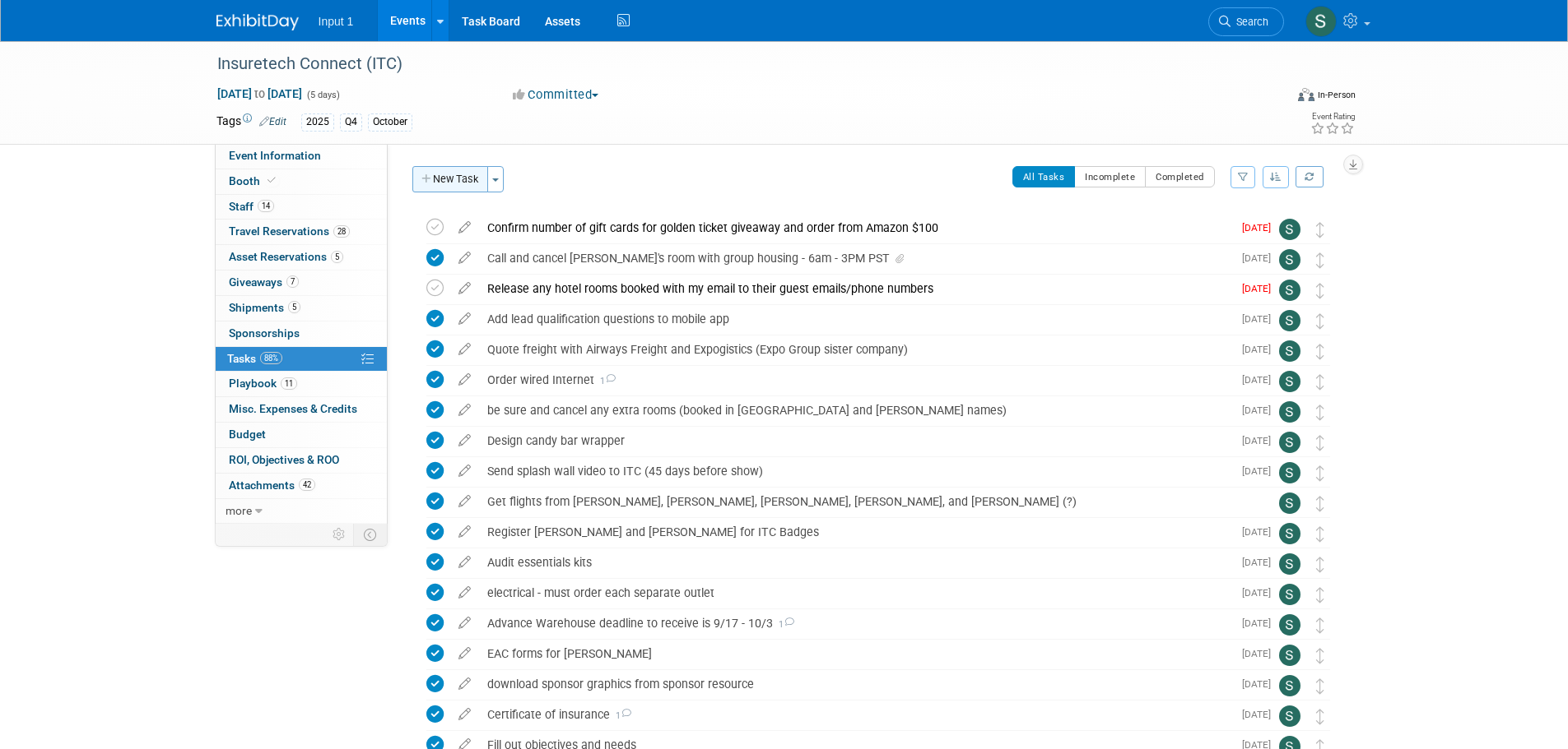
click at [475, 186] on button "New Task" at bounding box center [450, 180] width 75 height 26
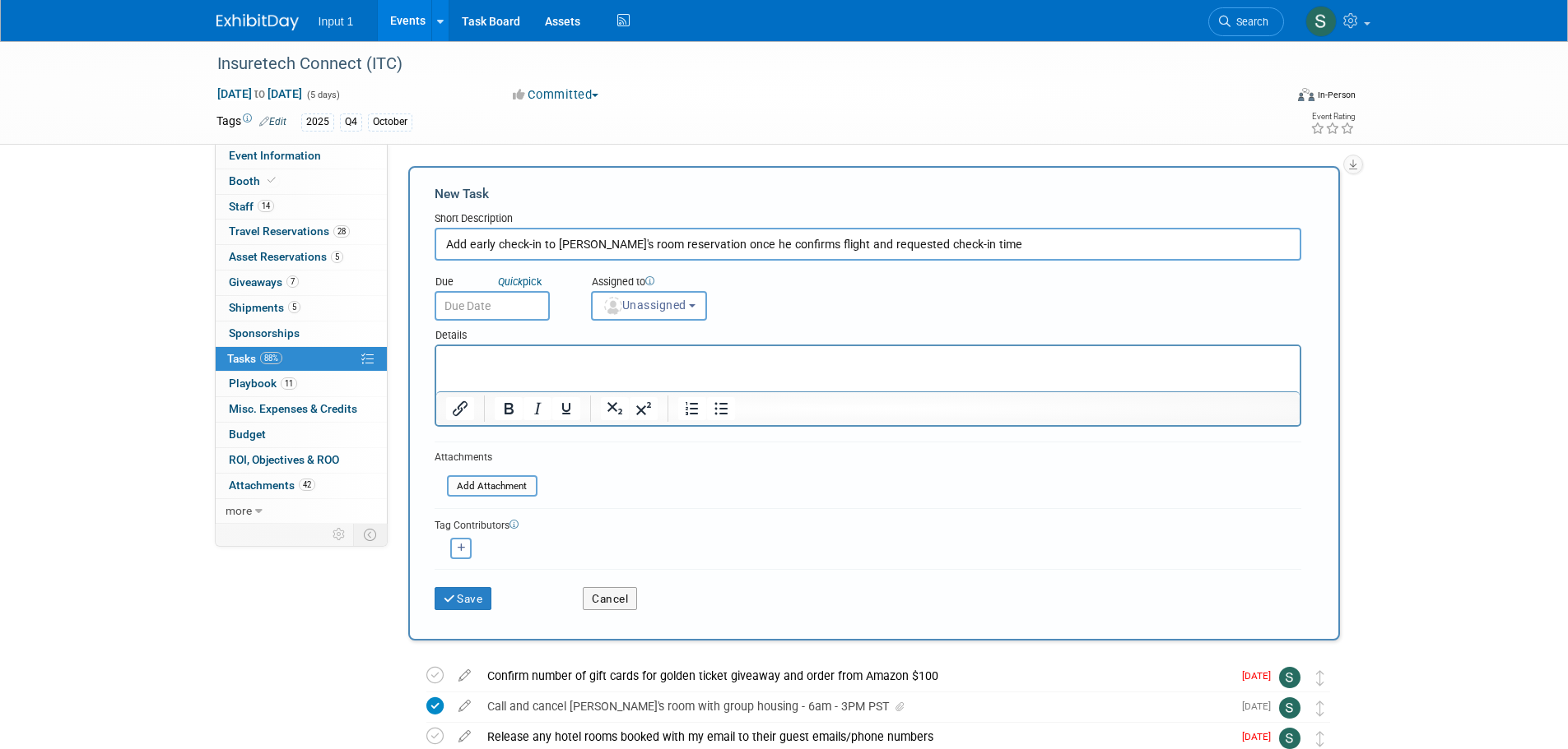
type input "Add early check-in to [PERSON_NAME]'s room reservation once he confirms flight …"
click at [513, 311] on input "text" at bounding box center [492, 306] width 115 height 30
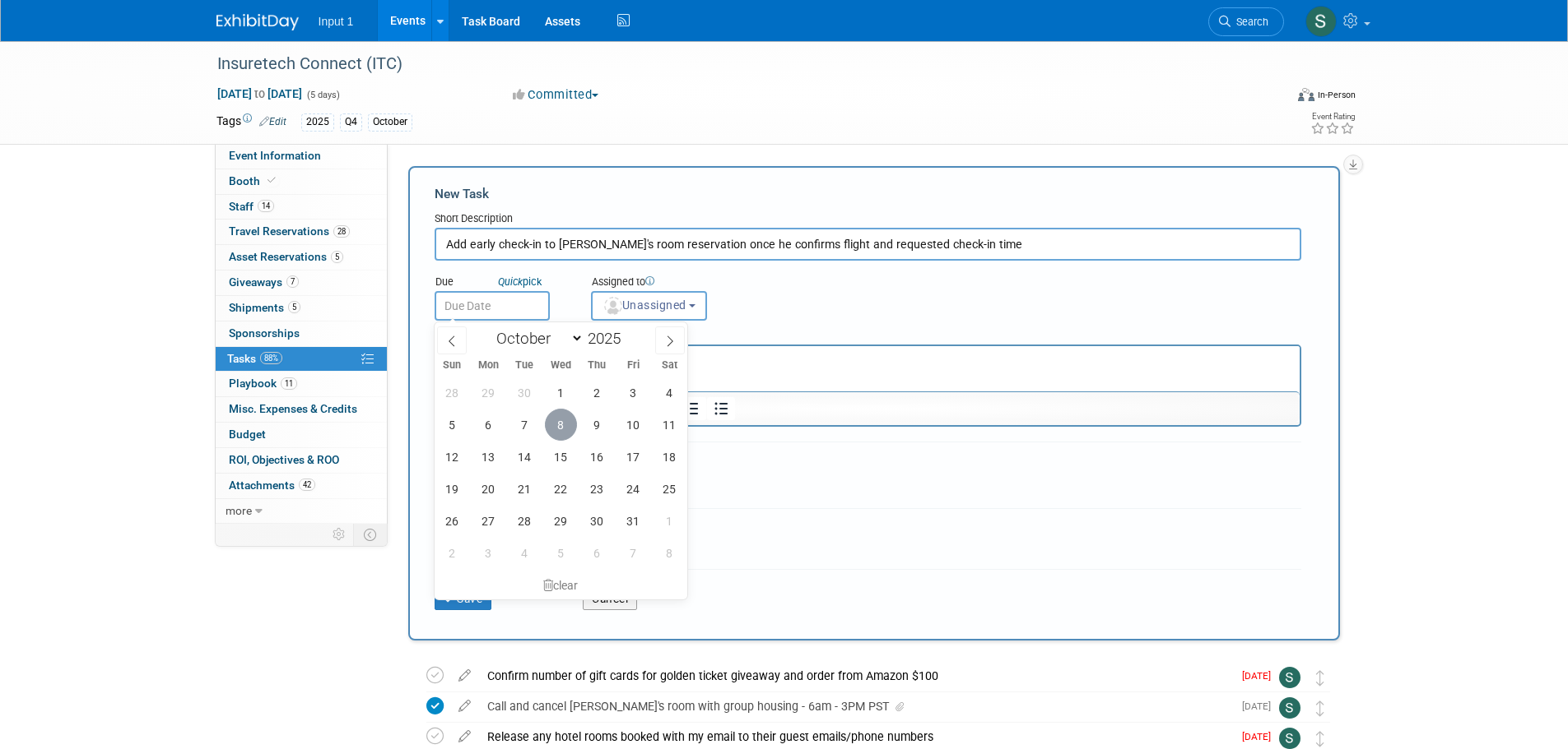
click at [561, 432] on span "8" at bounding box center [561, 425] width 32 height 32
type input "[DATE]"
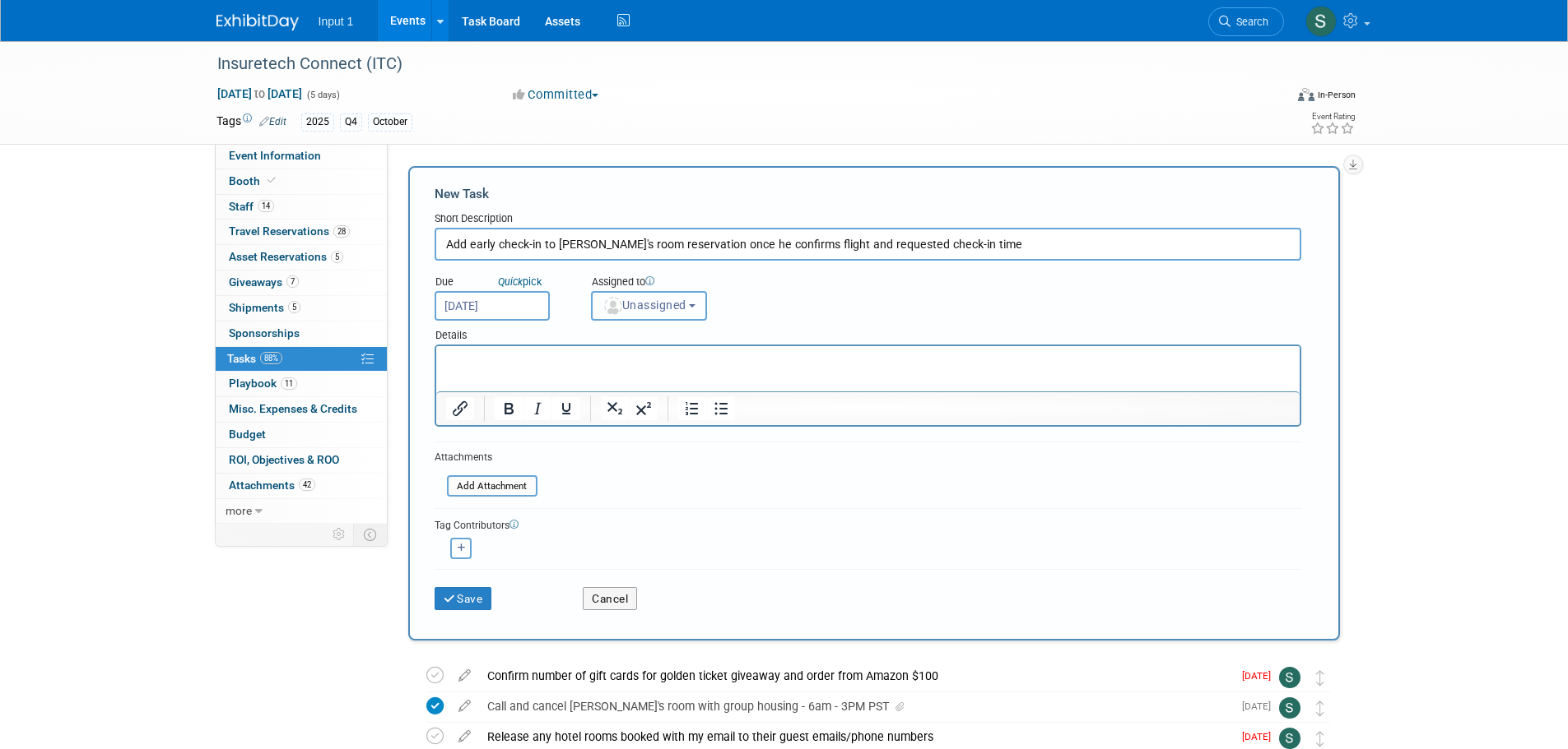
click at [669, 308] on span "Unassigned" at bounding box center [644, 305] width 84 height 13
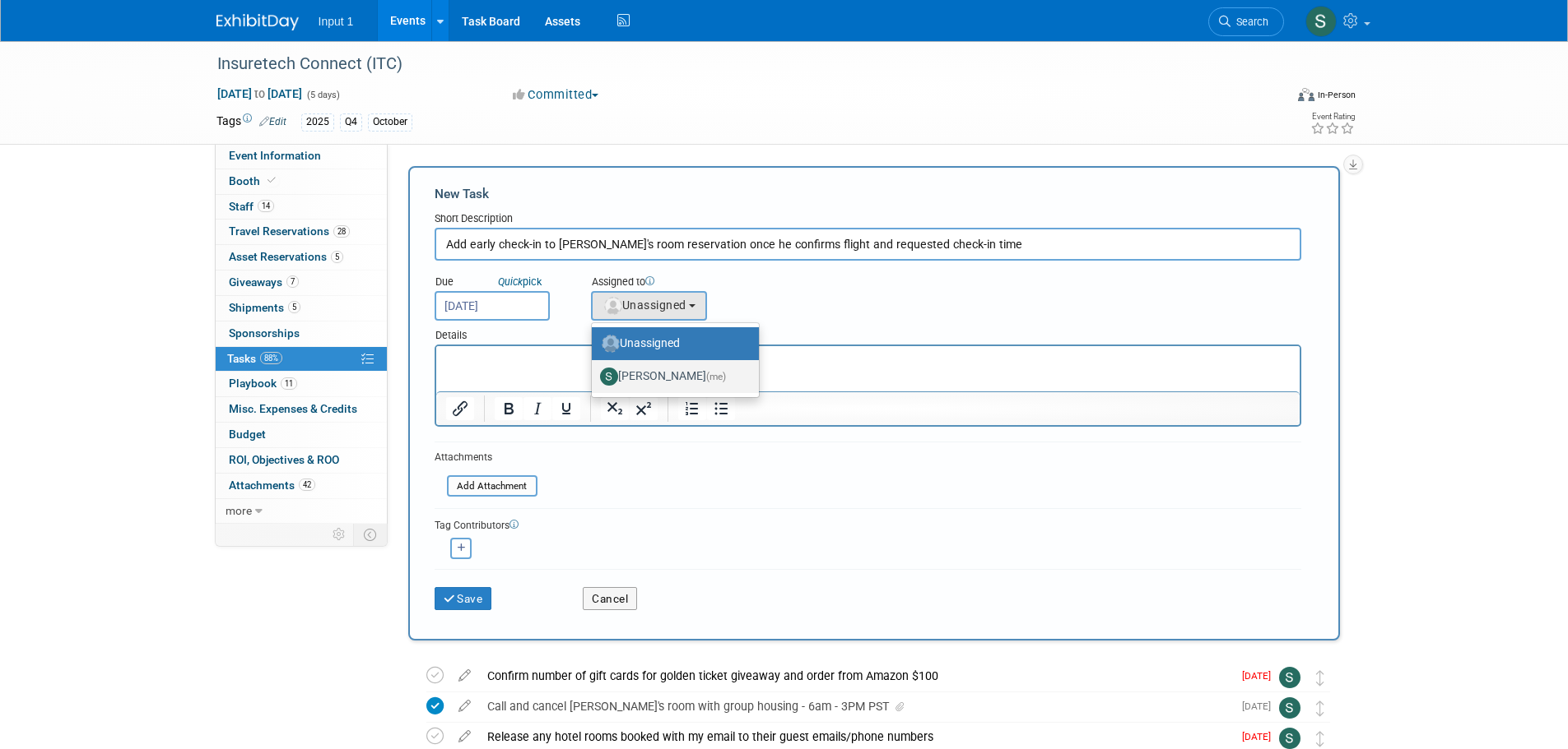
click at [655, 378] on label "[PERSON_NAME] (me)" at bounding box center [671, 377] width 142 height 26
click at [594, 378] on input "[PERSON_NAME] (me)" at bounding box center [589, 375] width 11 height 11
select select "7b485153-a8c5-4bc0-a404-8d0521ee698e"
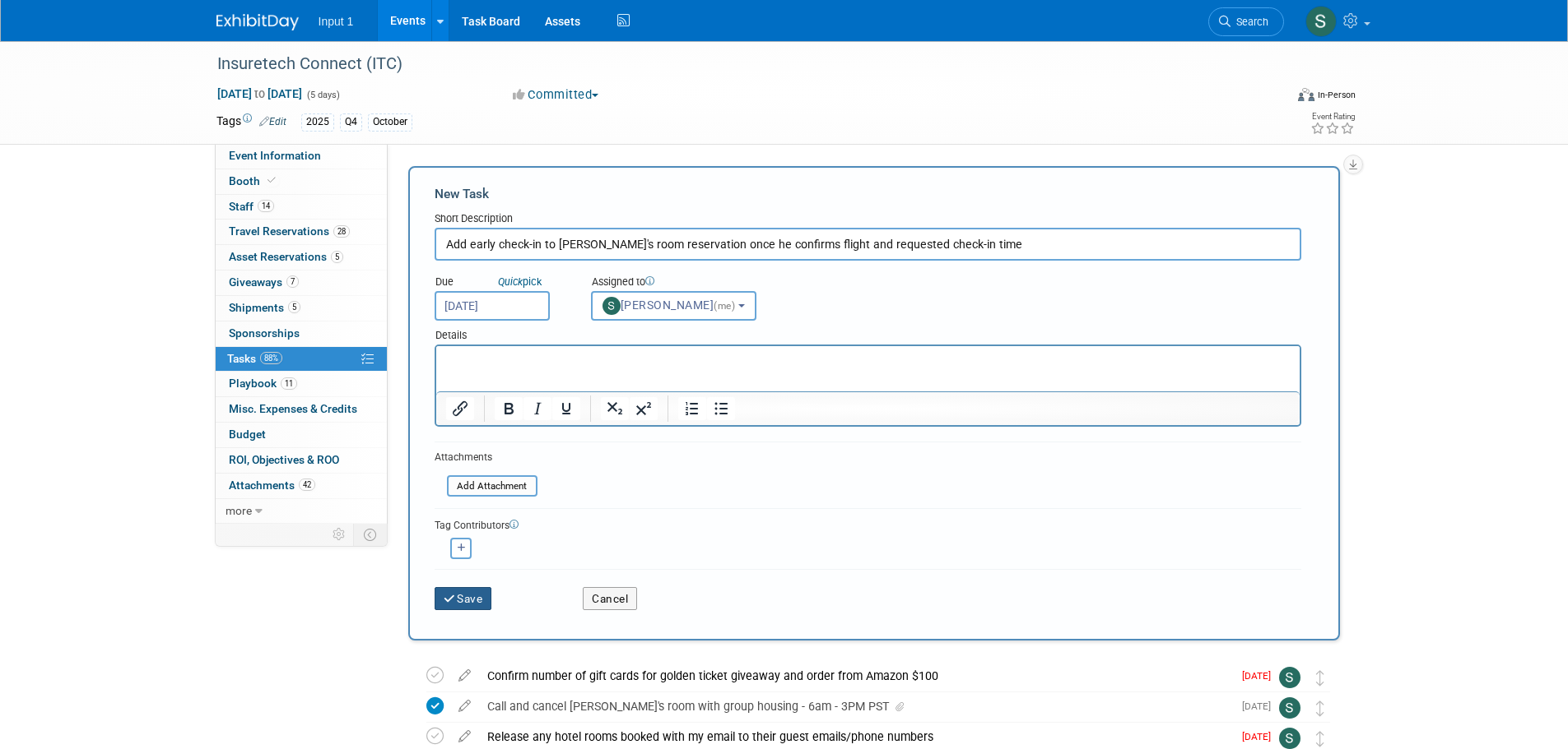
click at [467, 603] on button "Save" at bounding box center [464, 598] width 58 height 23
